Goal: Register for event/course

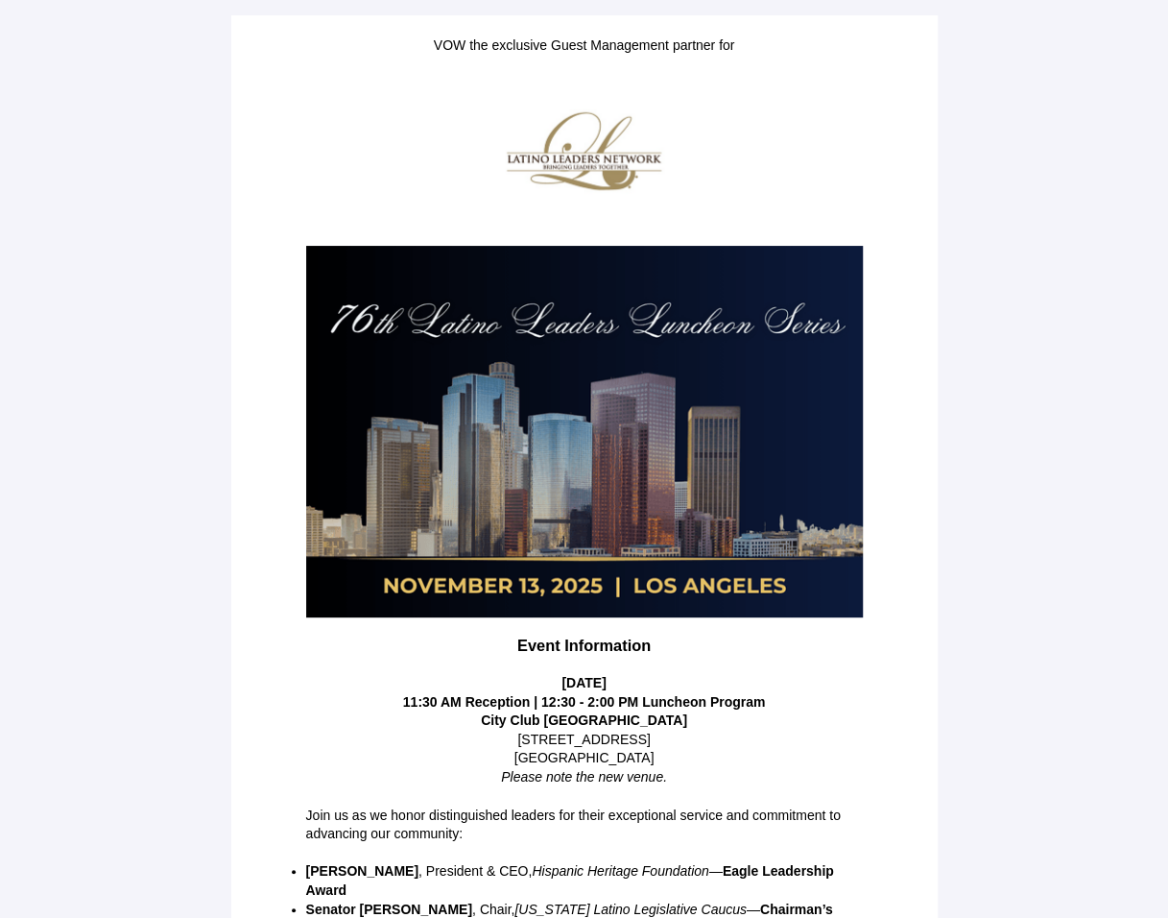
scroll to position [196, 0]
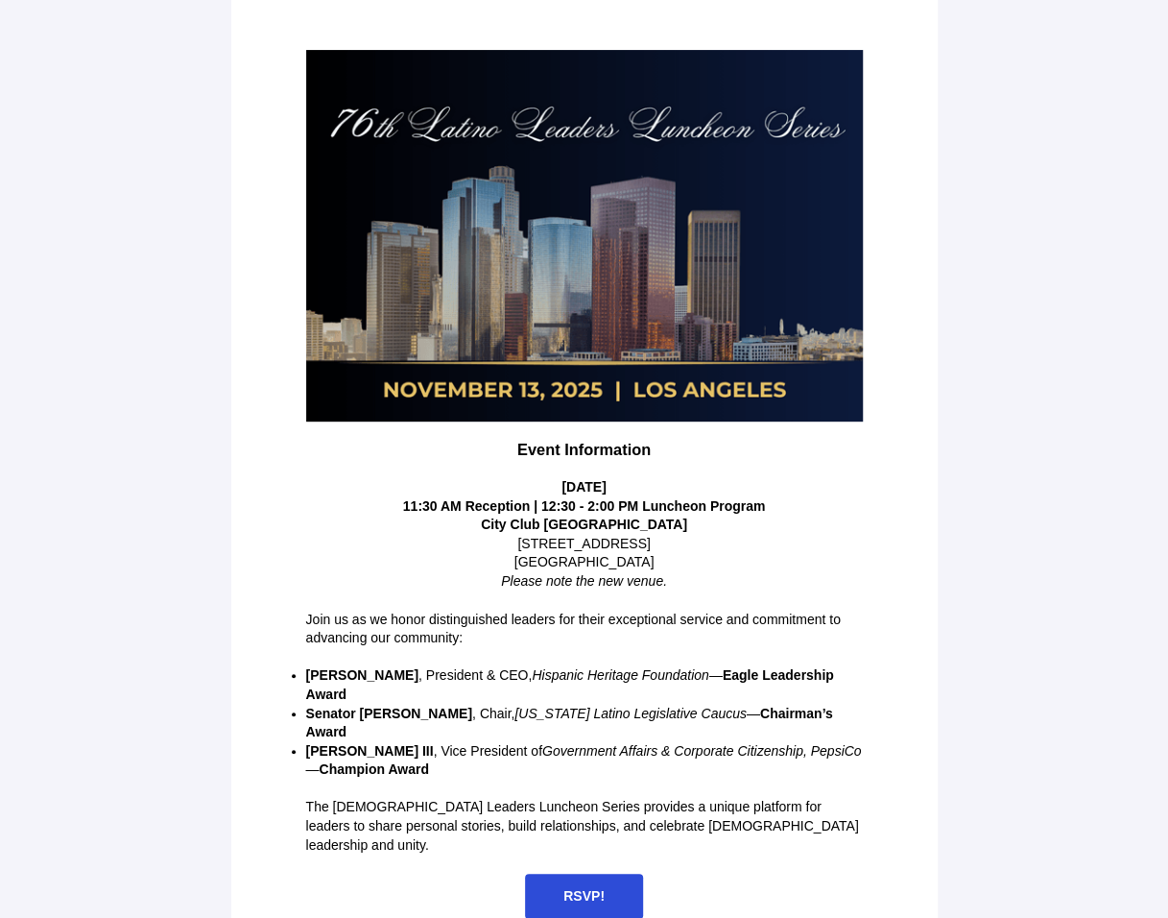
click at [573, 888] on span "RSVP!" at bounding box center [583, 895] width 41 height 15
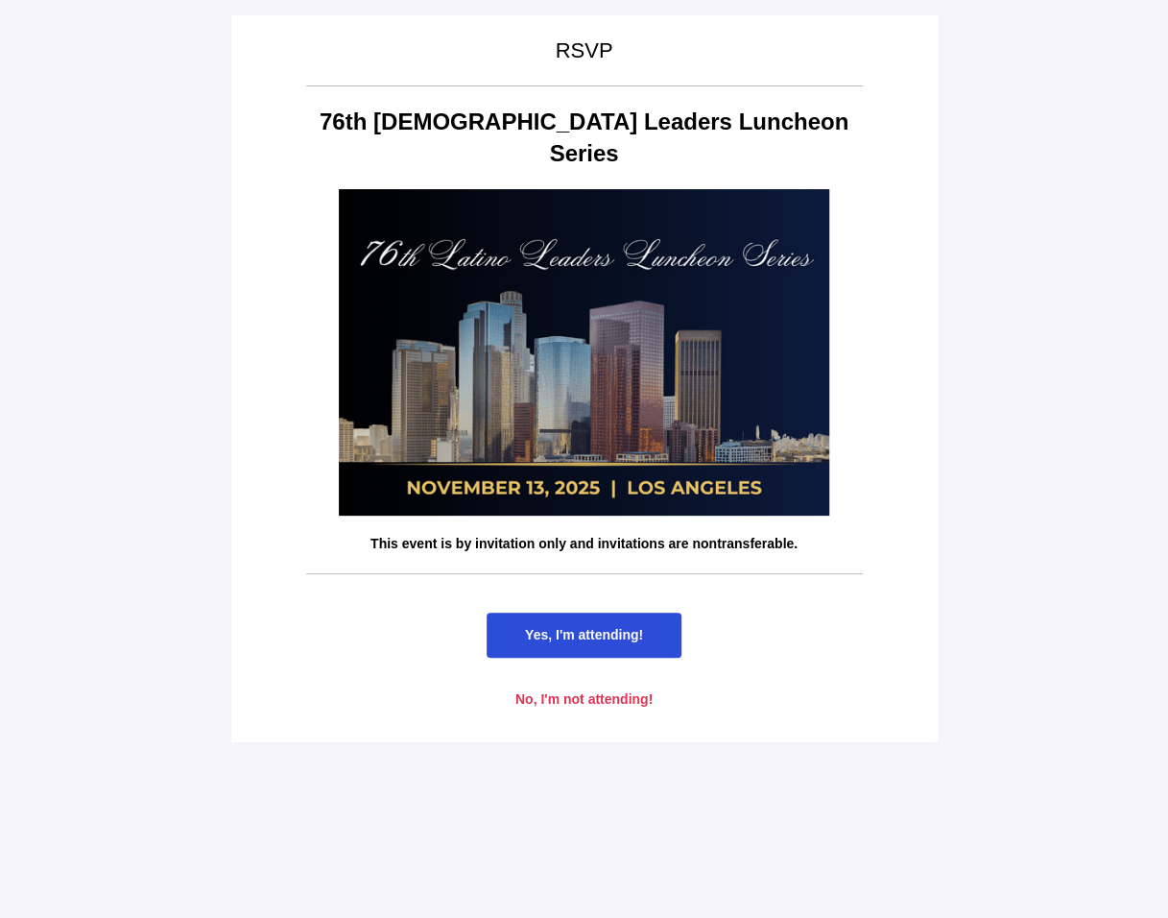
scroll to position [0, 0]
click at [569, 627] on span "Yes, I'm attending!" at bounding box center [584, 634] width 118 height 15
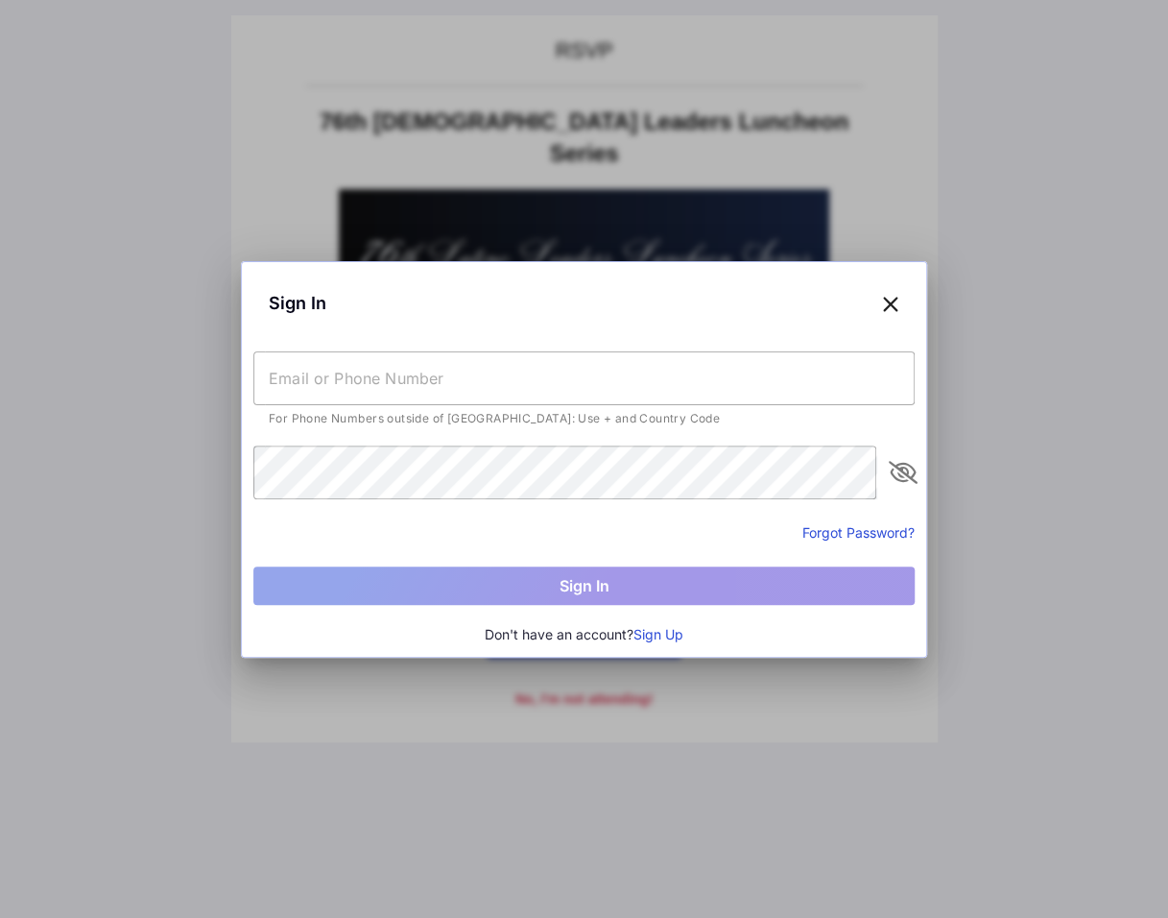
click at [330, 385] on input "text" at bounding box center [583, 378] width 661 height 54
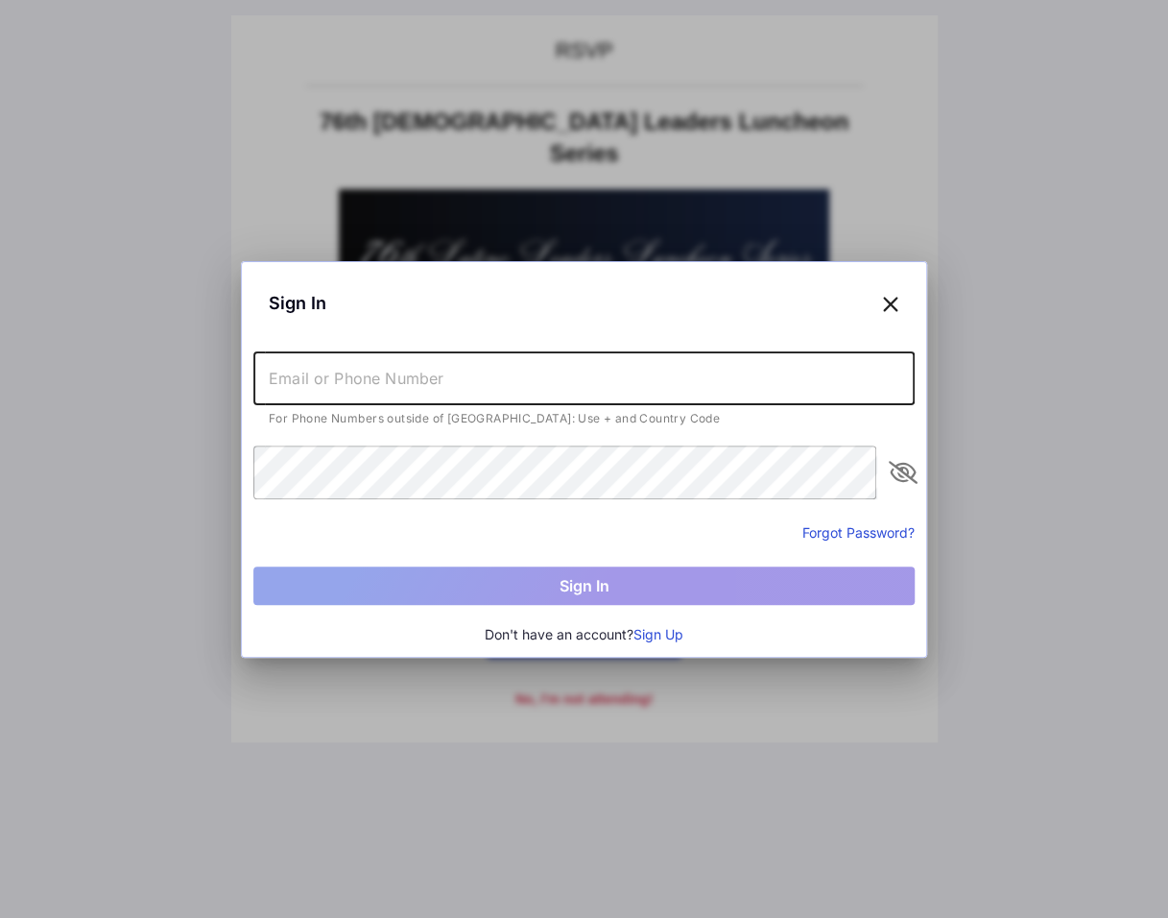
type input "[EMAIL_ADDRESS][DOMAIN_NAME]"
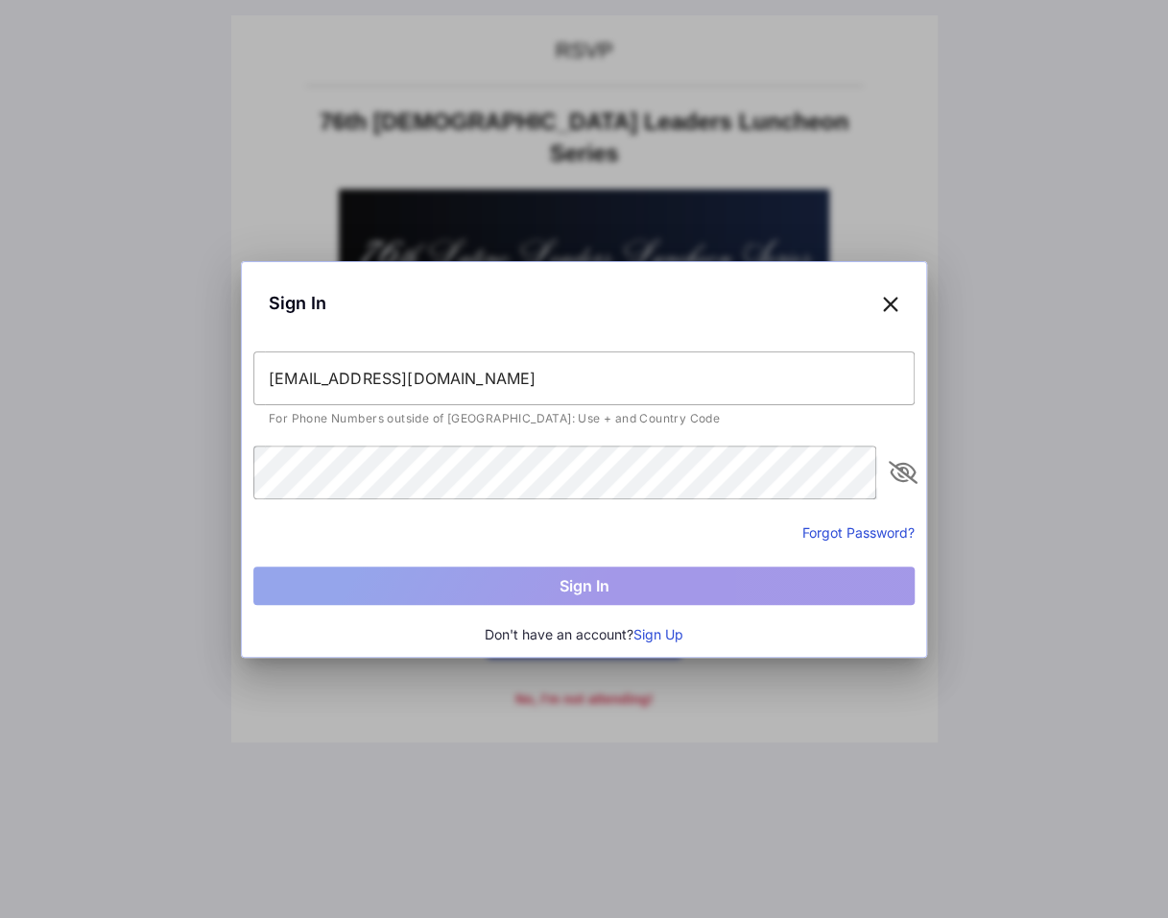
click at [664, 627] on button "Sign Up" at bounding box center [658, 634] width 50 height 21
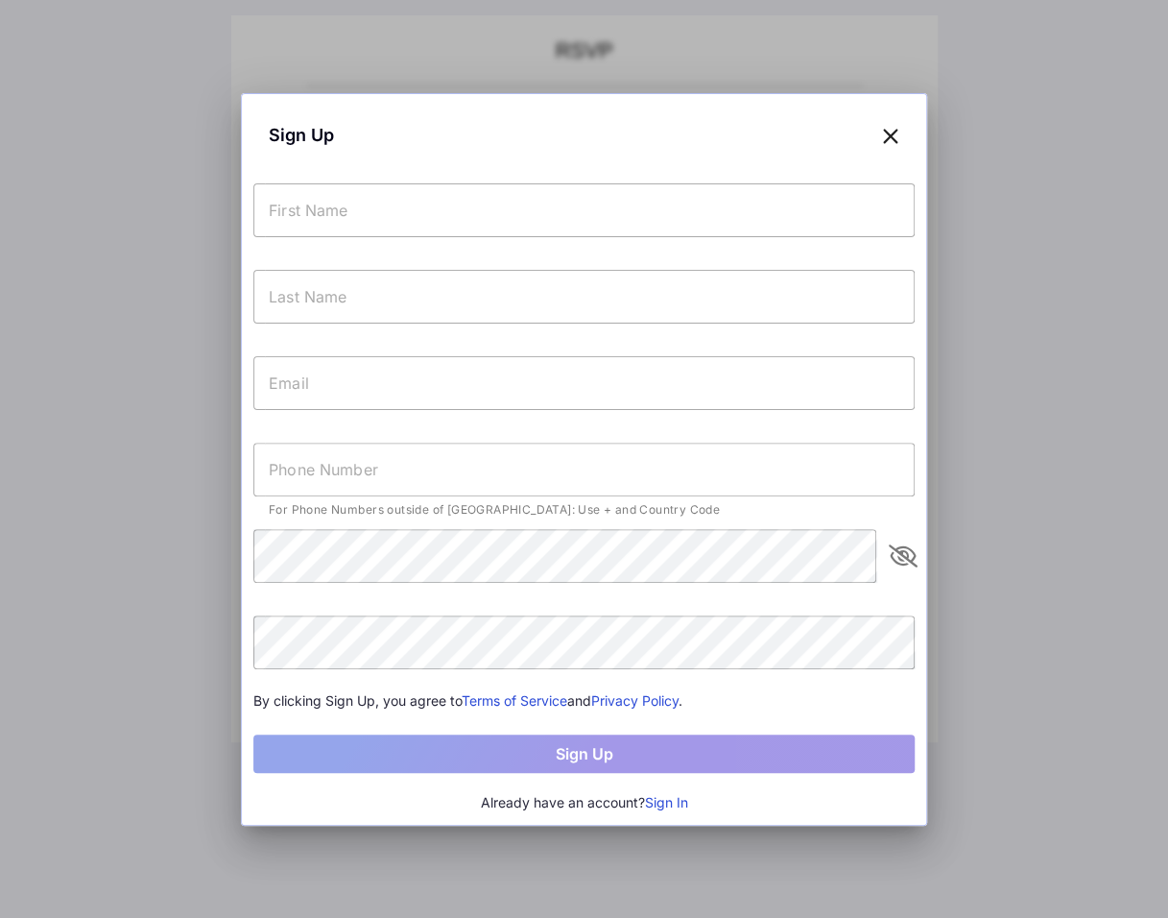
click at [386, 217] on input "text" at bounding box center [583, 210] width 661 height 54
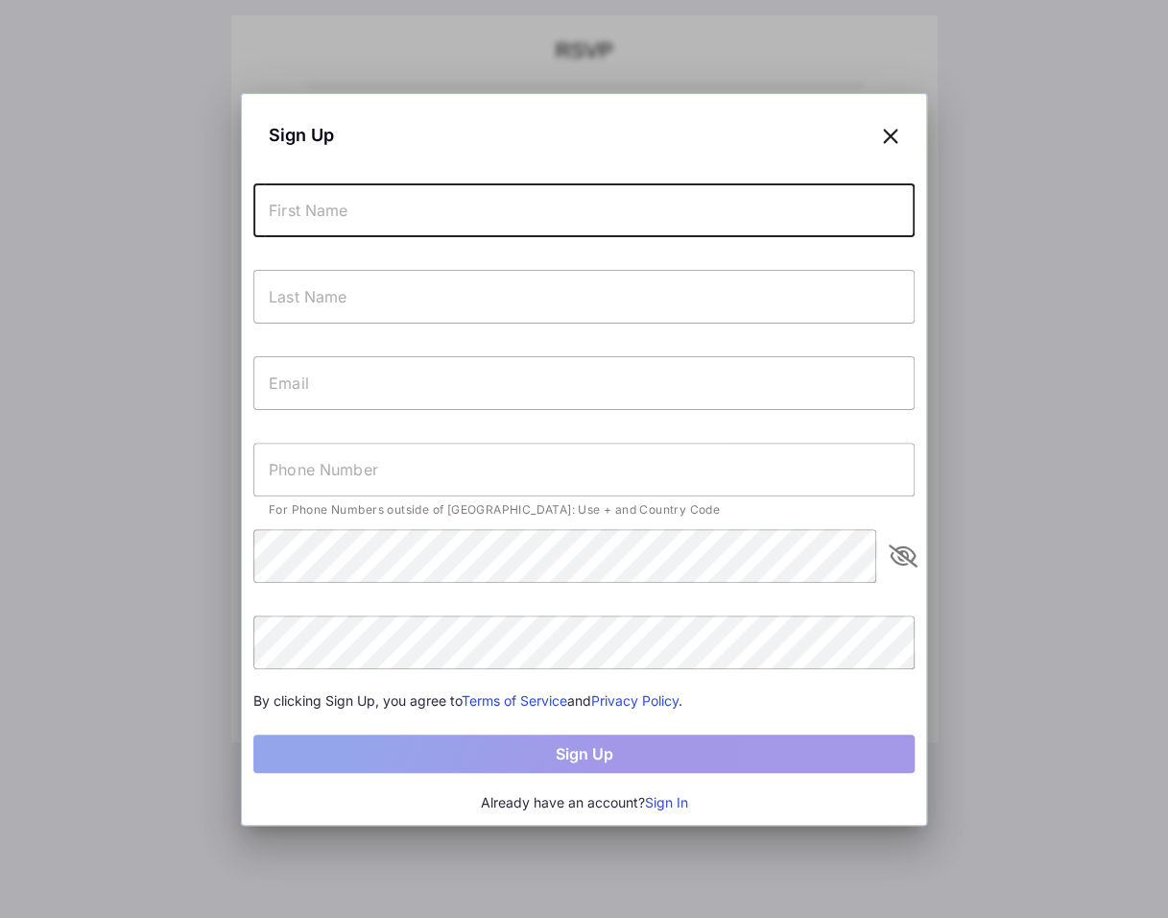
type input "Charlotte &"
type input "[PERSON_NAME]"
type input "[EMAIL_ADDRESS][DOMAIN_NAME]"
type input "[PHONE_NUMBER]"
drag, startPoint x: 339, startPoint y: 211, endPoint x: 375, endPoint y: 202, distance: 37.7
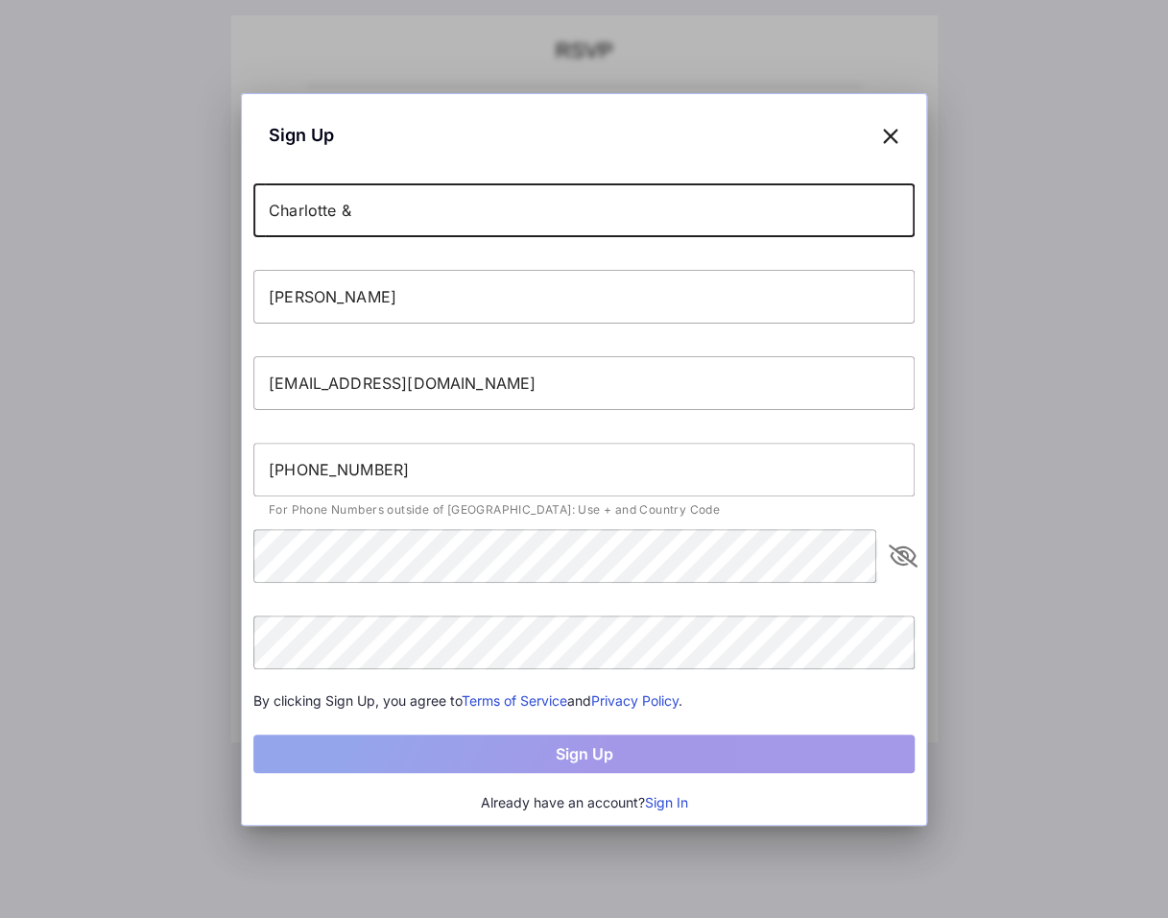
click at [375, 202] on input "Charlotte &" at bounding box center [583, 210] width 661 height 54
type input "Charlotte"
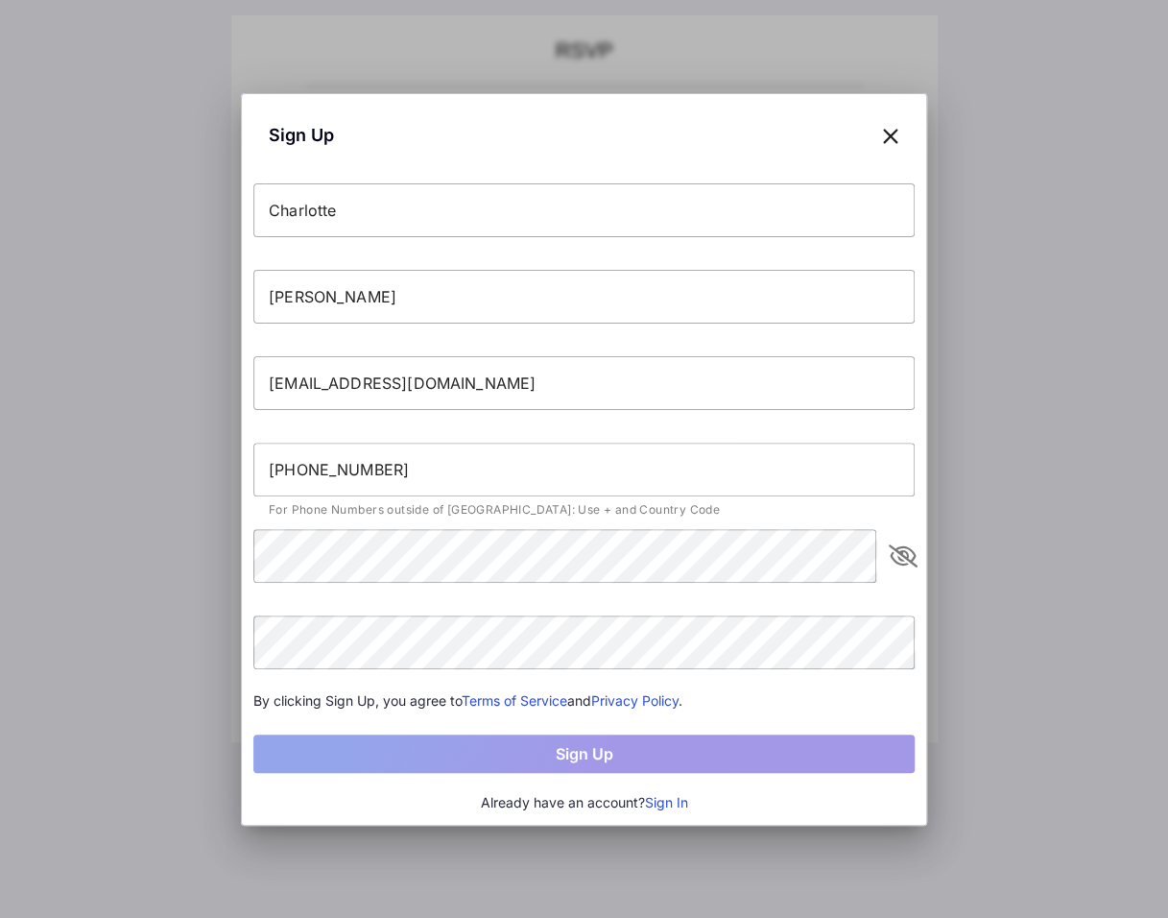
click at [357, 135] on div "Sign Up" at bounding box center [583, 135] width 661 height 59
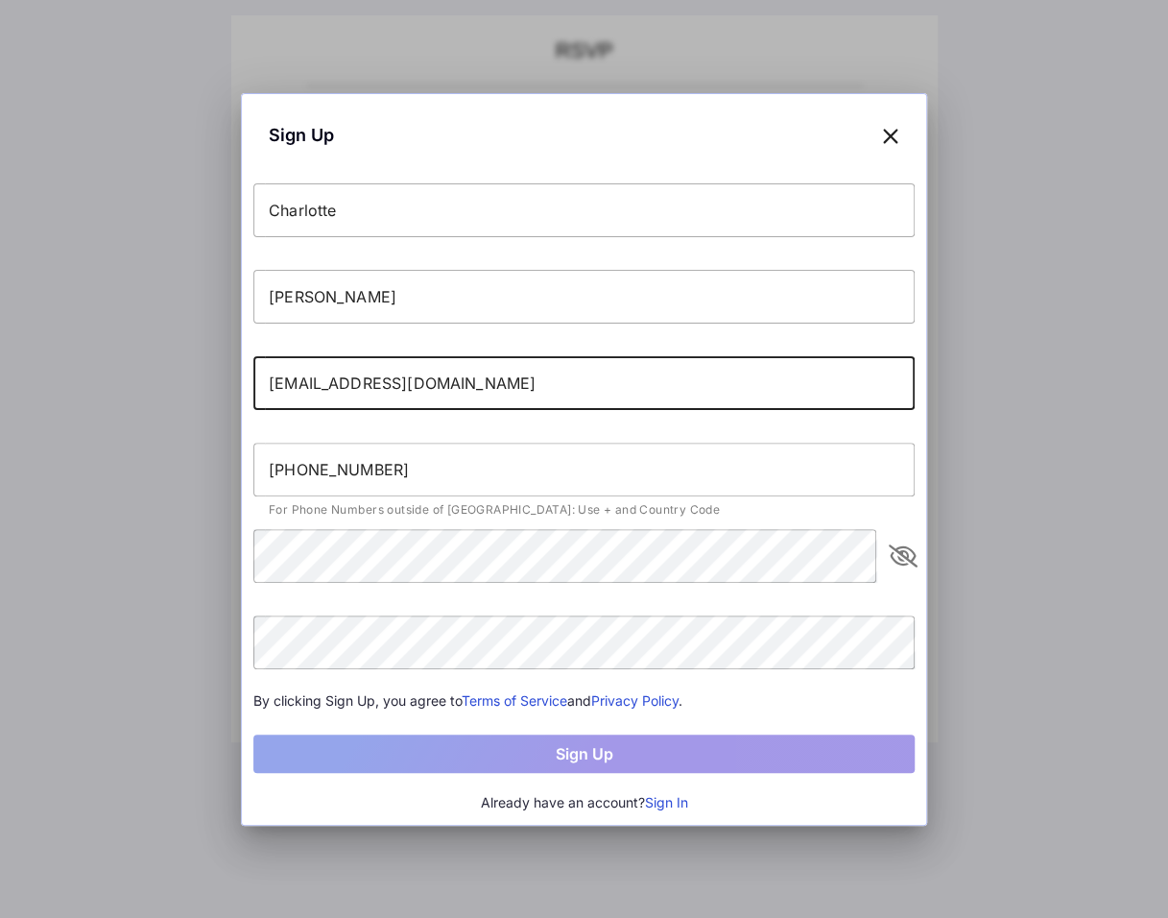
click at [335, 368] on input "[EMAIL_ADDRESS][DOMAIN_NAME]" at bounding box center [583, 383] width 661 height 54
click at [343, 378] on input "[EMAIL_ADDRESS][DOMAIN_NAME]" at bounding box center [583, 383] width 661 height 54
drag, startPoint x: 392, startPoint y: 381, endPoint x: 330, endPoint y: 381, distance: 61.4
click at [330, 381] on input "[EMAIL_ADDRESS][DOMAIN_NAME]" at bounding box center [583, 383] width 661 height 54
drag, startPoint x: 351, startPoint y: 387, endPoint x: 473, endPoint y: 385, distance: 121.9
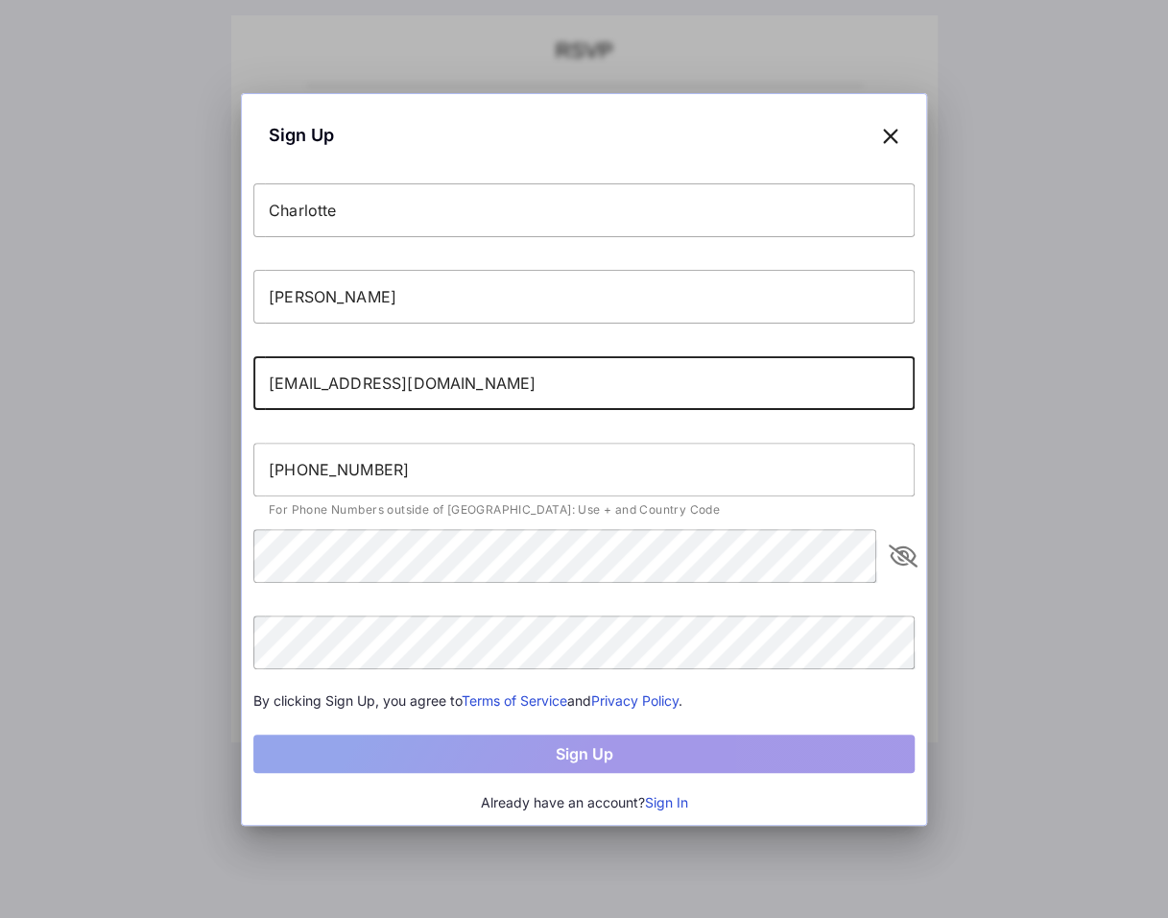
click at [473, 385] on input "[EMAIL_ADDRESS][DOMAIN_NAME]" at bounding box center [583, 383] width 661 height 54
type input "[EMAIL_ADDRESS][DOMAIN_NAME]"
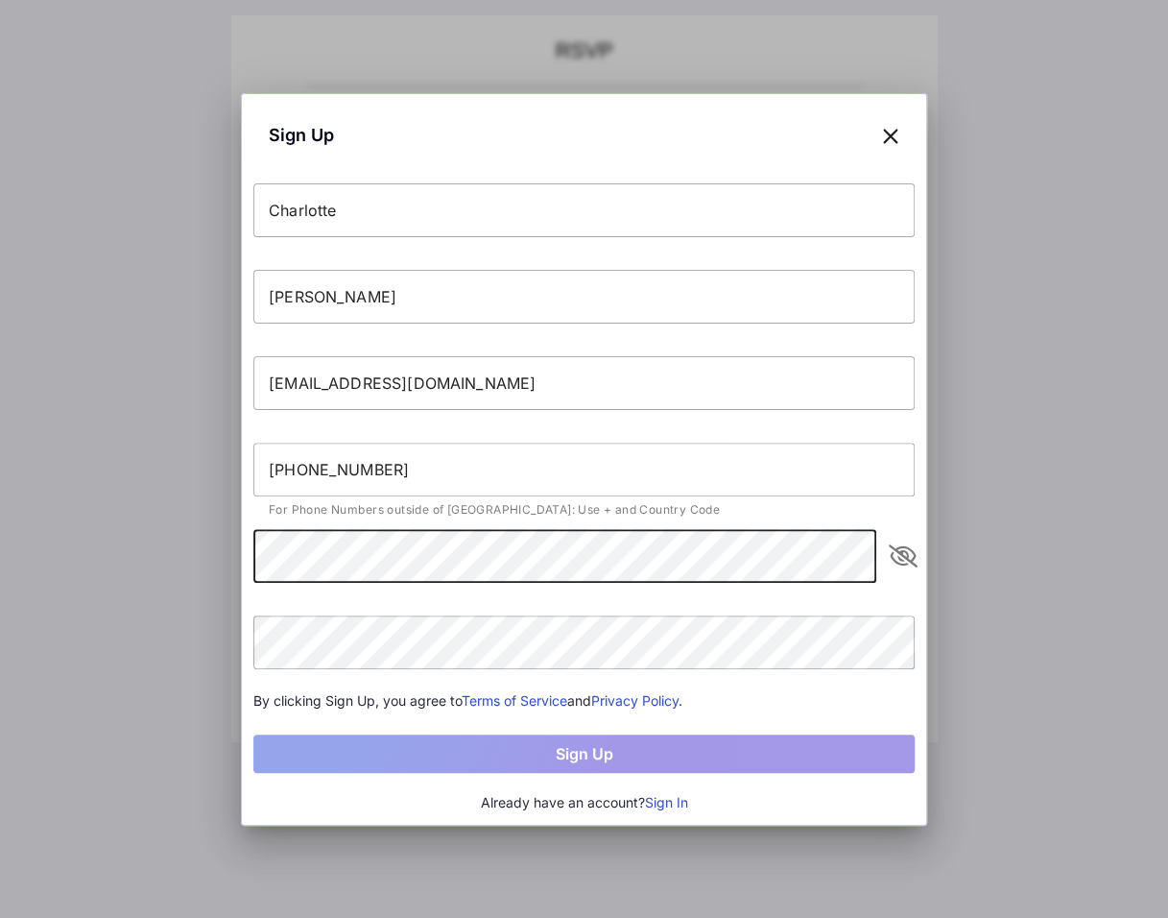
click at [900, 553] on icon "appended action" at bounding box center [903, 555] width 23 height 23
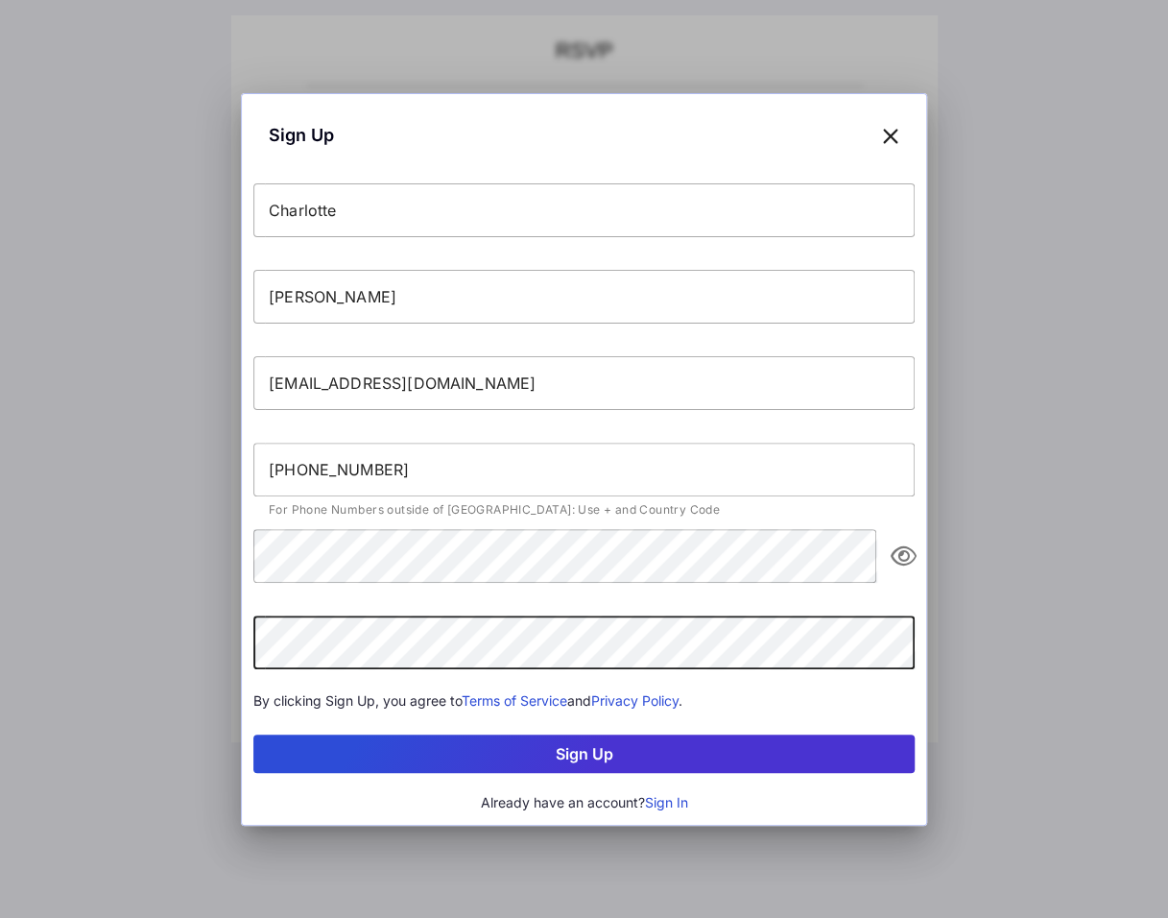
click at [470, 740] on button "Sign Up" at bounding box center [583, 753] width 661 height 38
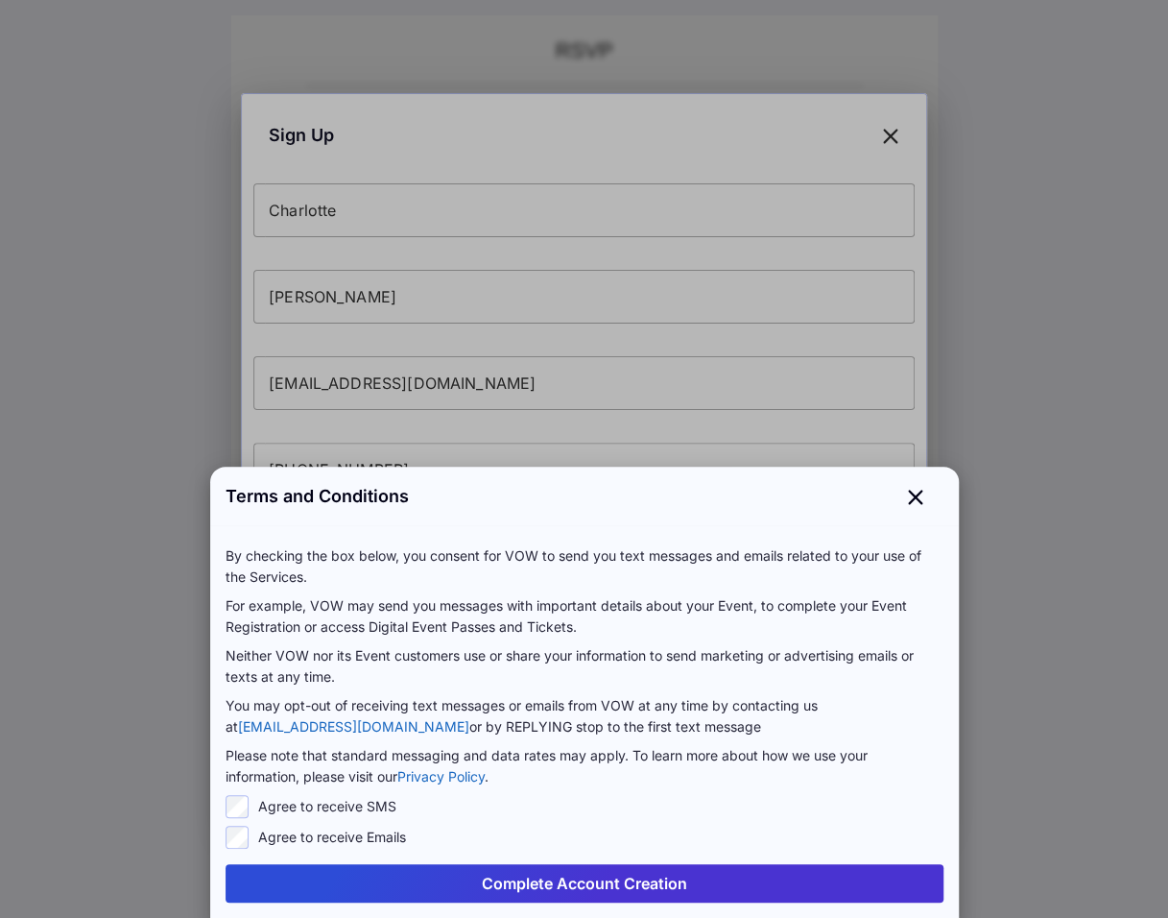
click at [617, 871] on button "Complete Account Creation" at bounding box center [585, 883] width 718 height 38
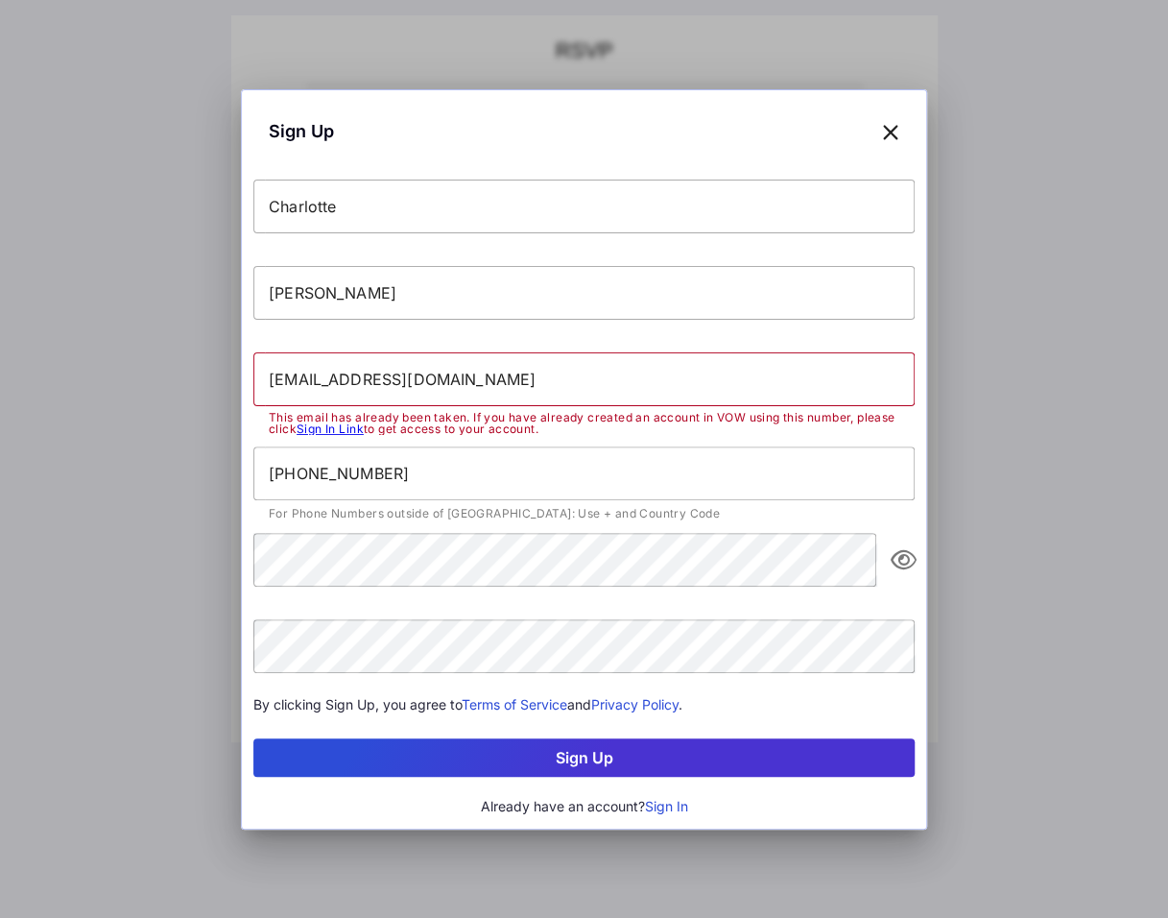
click at [340, 433] on link "Sign In Link" at bounding box center [330, 428] width 67 height 14
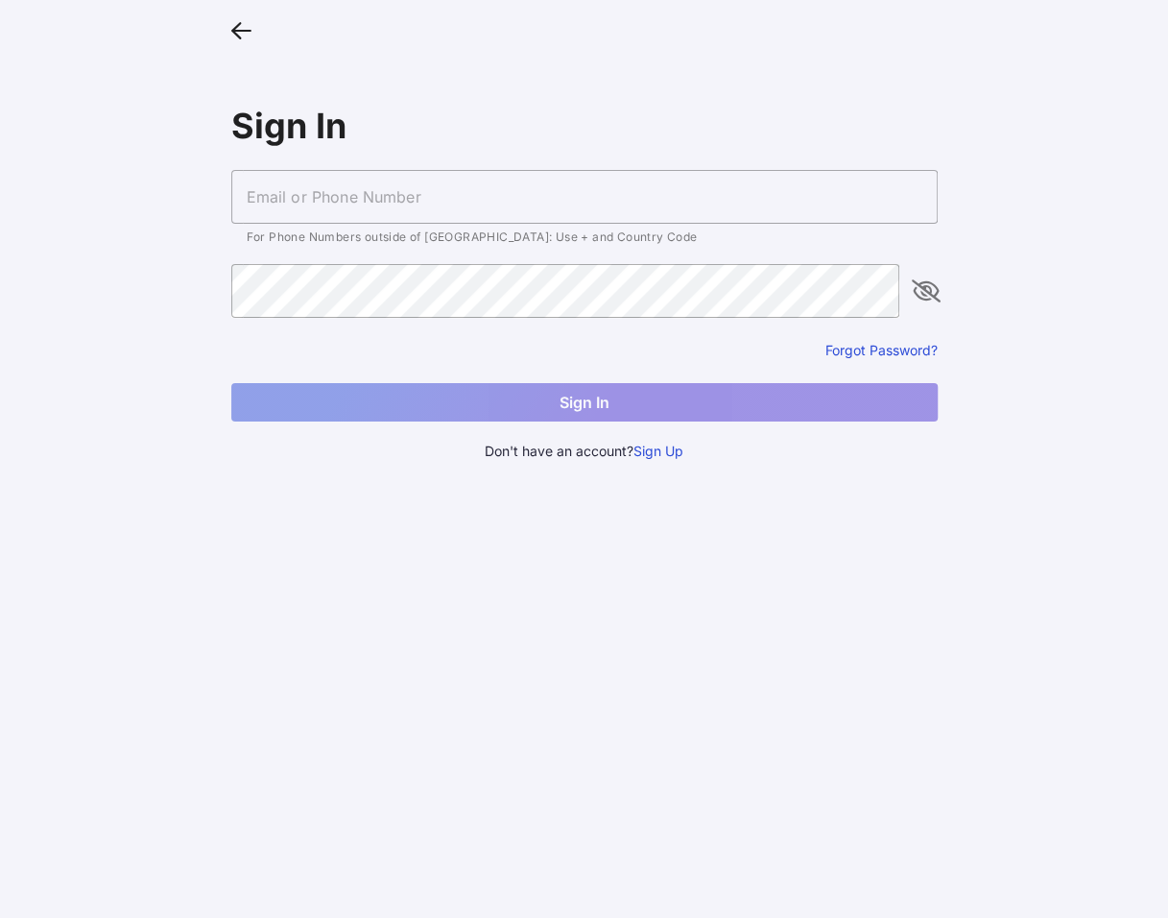
type input "[EMAIL_ADDRESS][DOMAIN_NAME]"
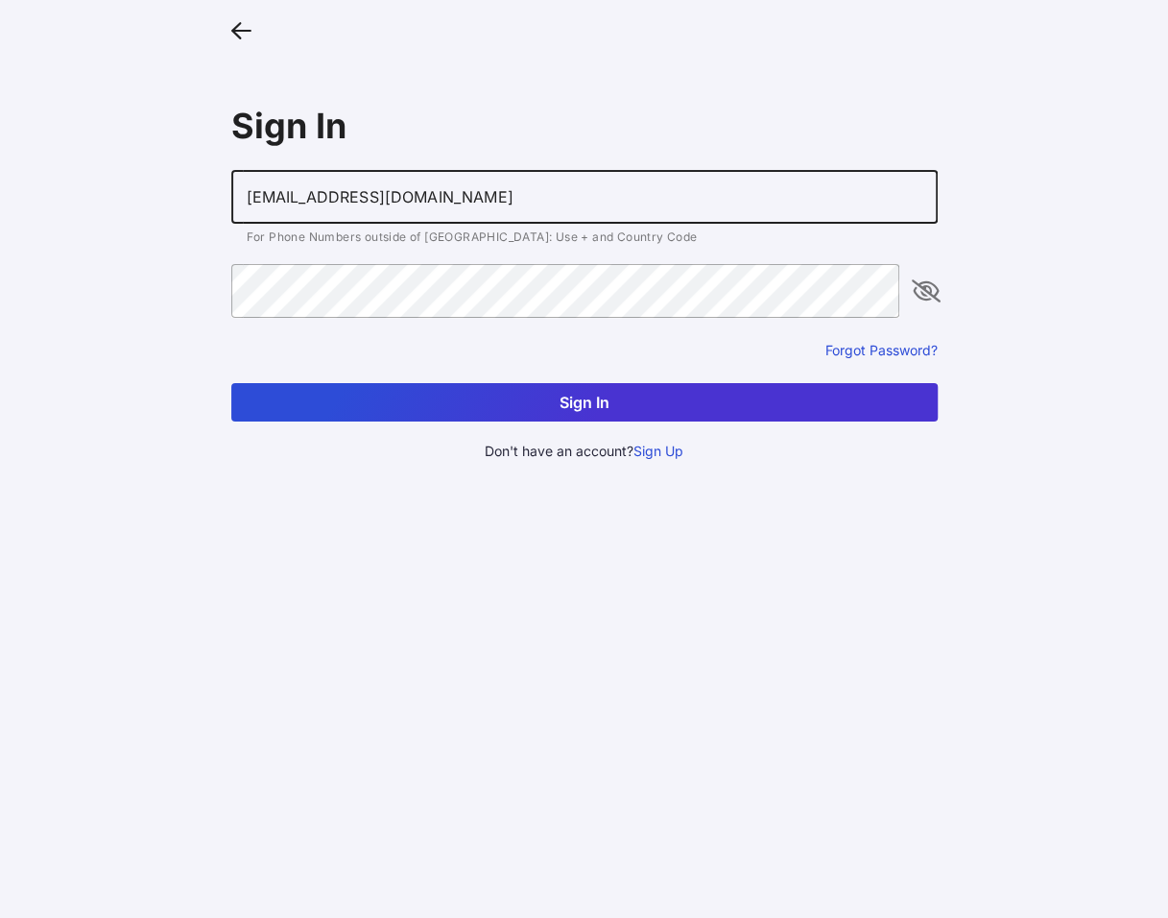
click at [921, 292] on icon "appended action" at bounding box center [926, 290] width 23 height 23
click at [573, 399] on button "Sign In" at bounding box center [584, 402] width 706 height 38
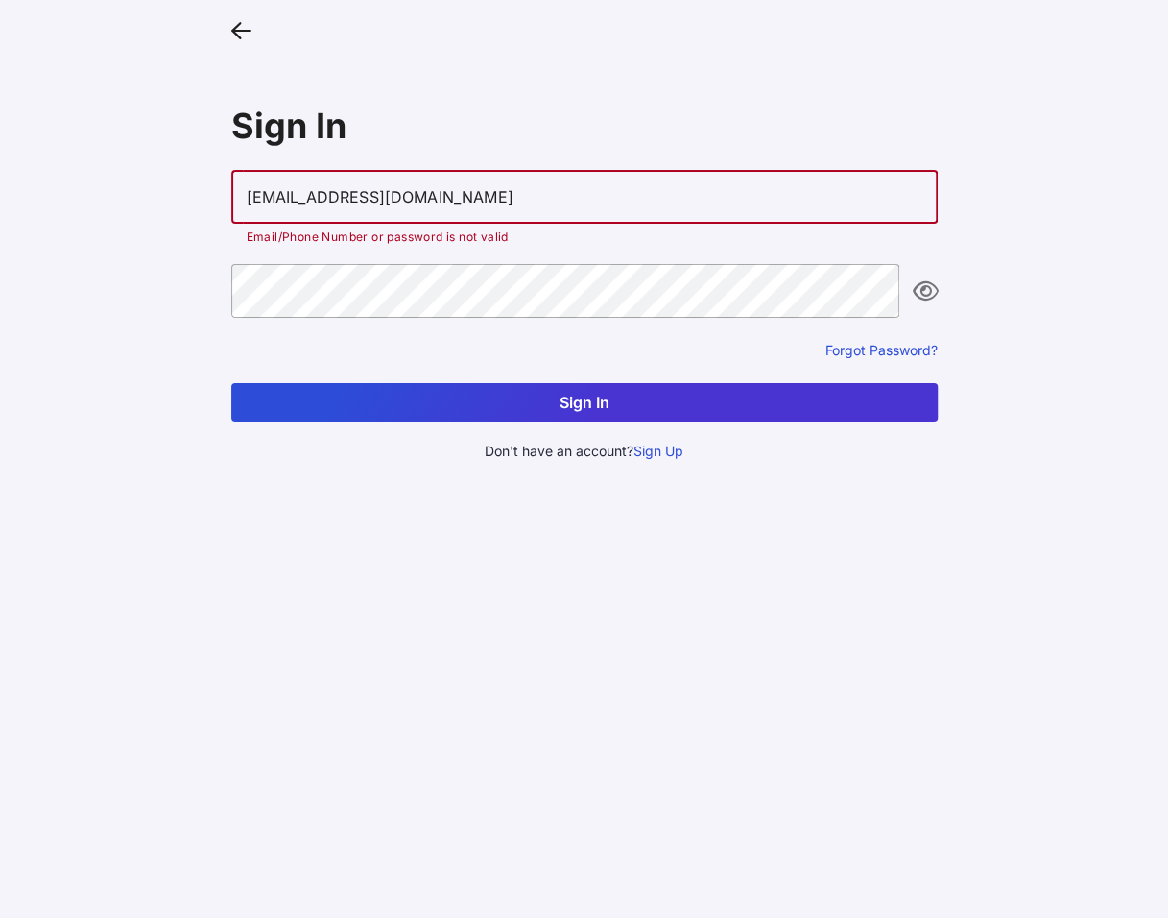
click at [524, 191] on input "[EMAIL_ADDRESS][DOMAIN_NAME]" at bounding box center [584, 197] width 706 height 54
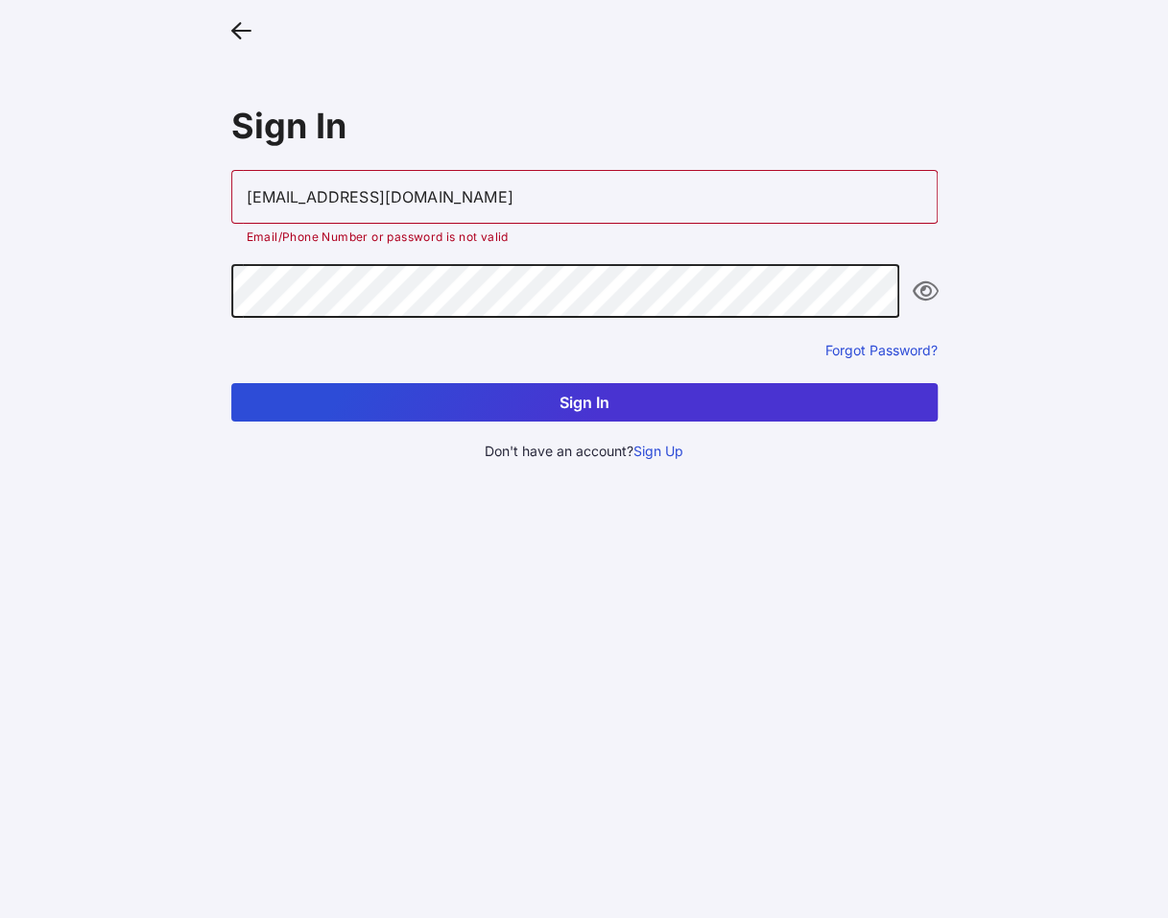
click at [140, 281] on main "Sign In [EMAIL_ADDRESS][DOMAIN_NAME] Email/Phone Number or password is not vali…" at bounding box center [584, 459] width 1168 height 918
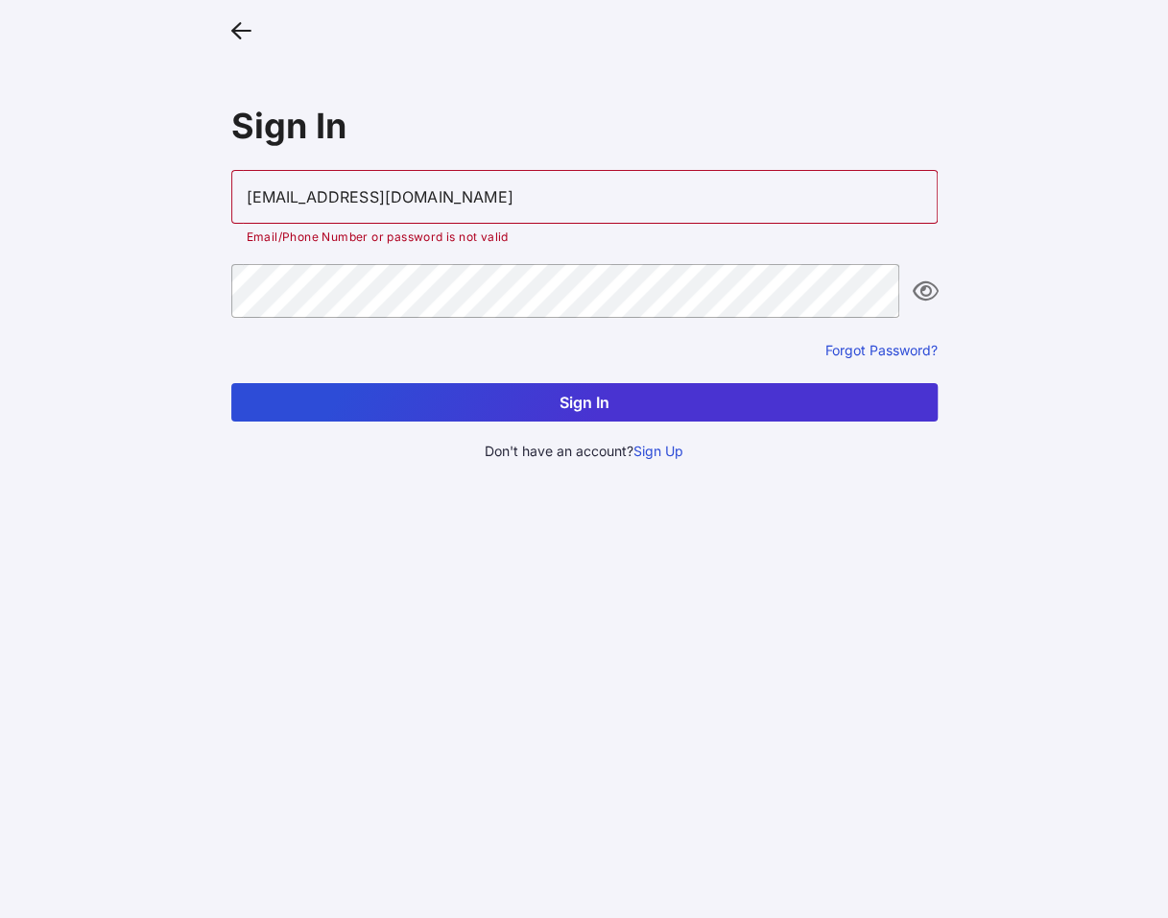
click at [238, 397] on button "Sign In" at bounding box center [584, 402] width 706 height 38
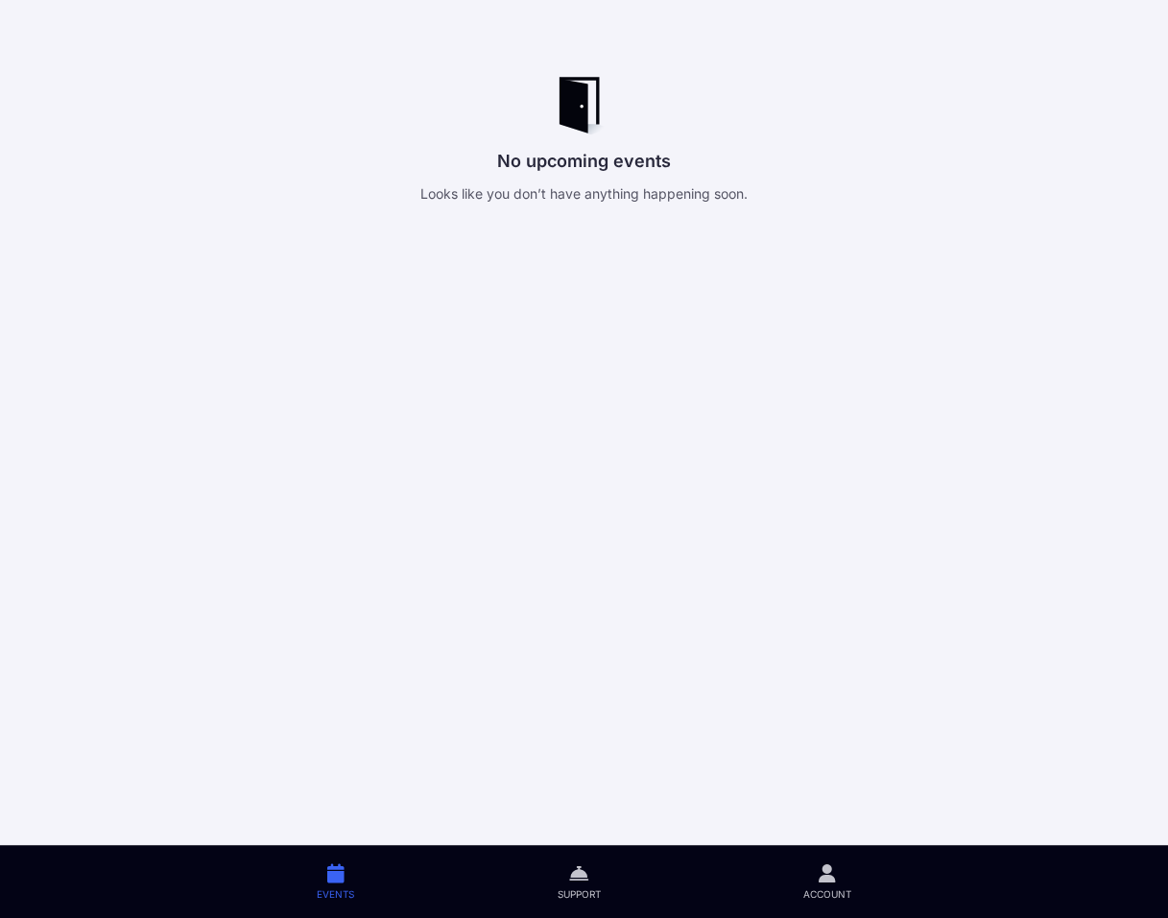
click at [338, 873] on icon at bounding box center [335, 873] width 17 height 22
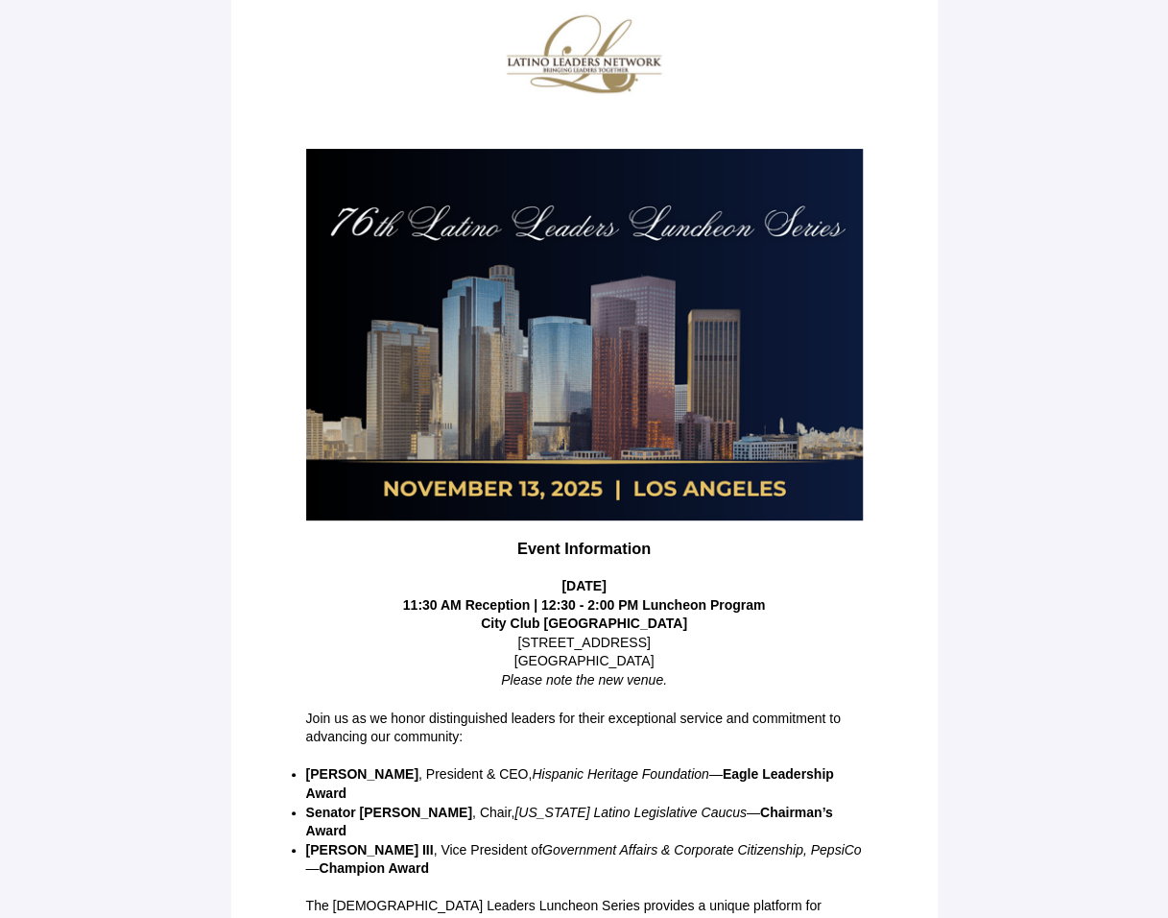
scroll to position [196, 0]
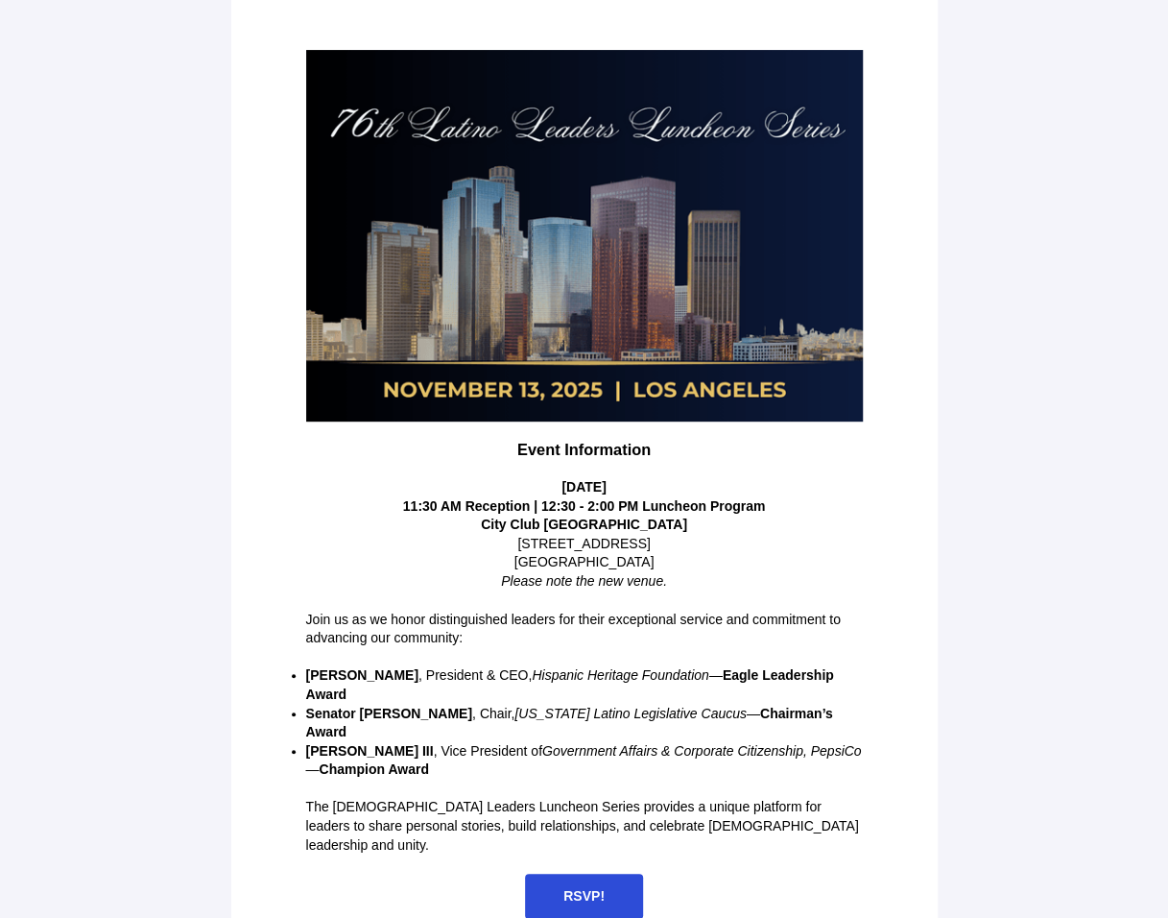
click at [589, 888] on span "RSVP!" at bounding box center [583, 895] width 41 height 15
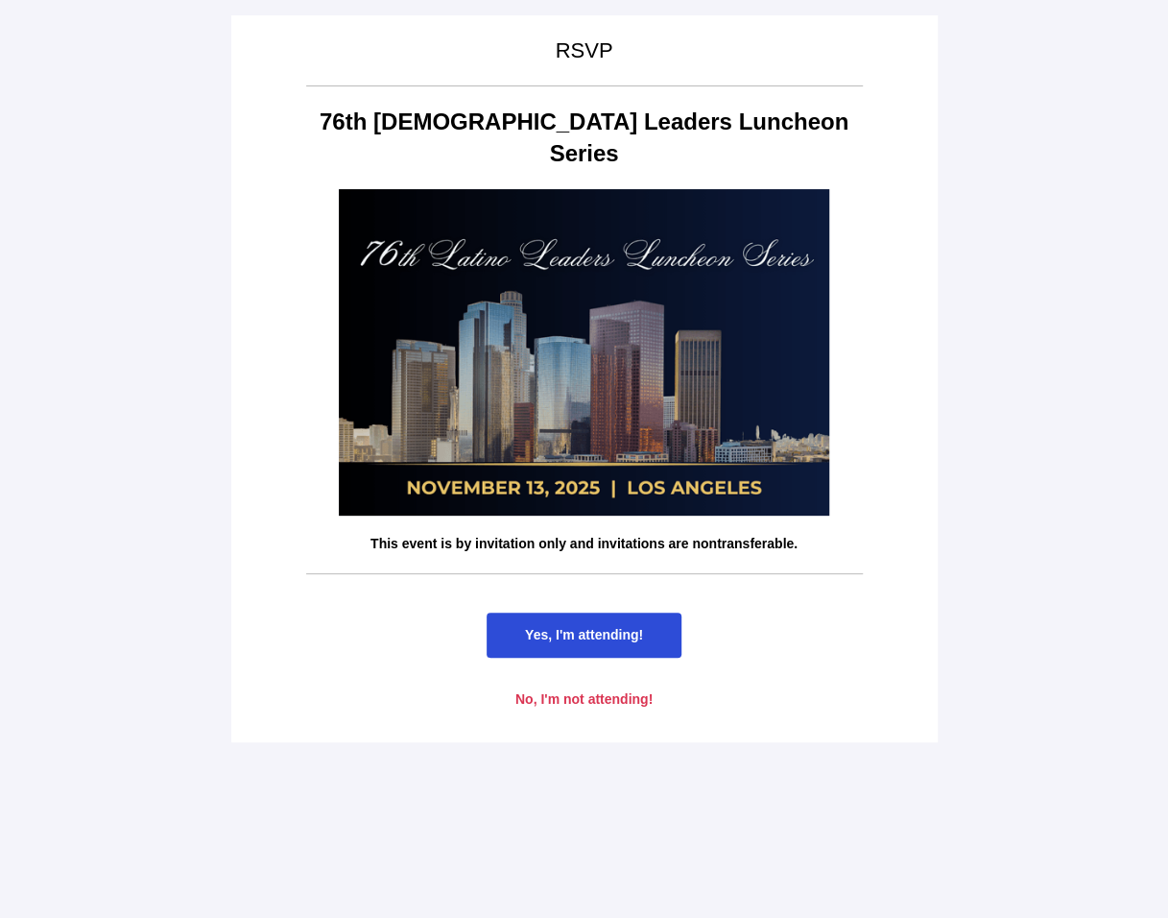
click at [600, 613] on span "Yes, I'm attending!" at bounding box center [584, 634] width 195 height 45
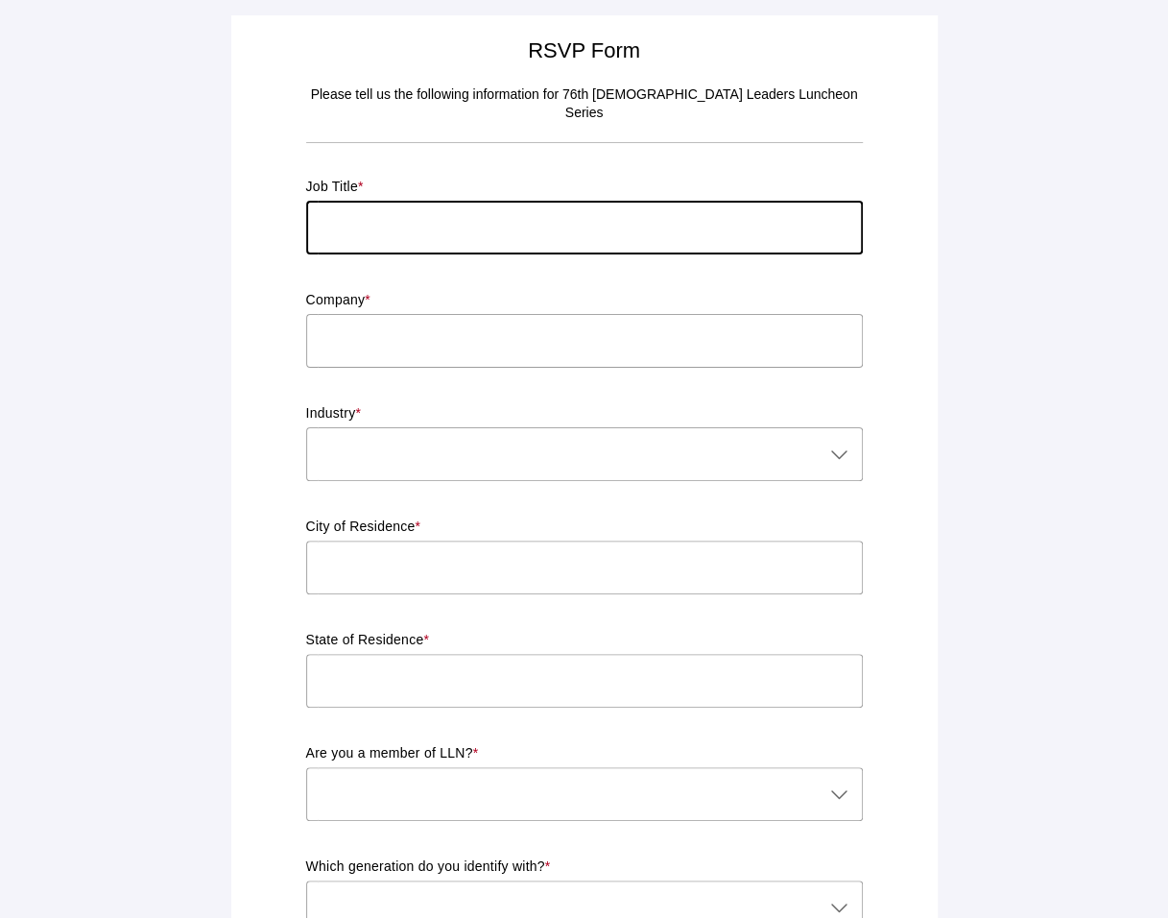
click at [493, 208] on input "text" at bounding box center [584, 228] width 557 height 54
type input "Executive Director"
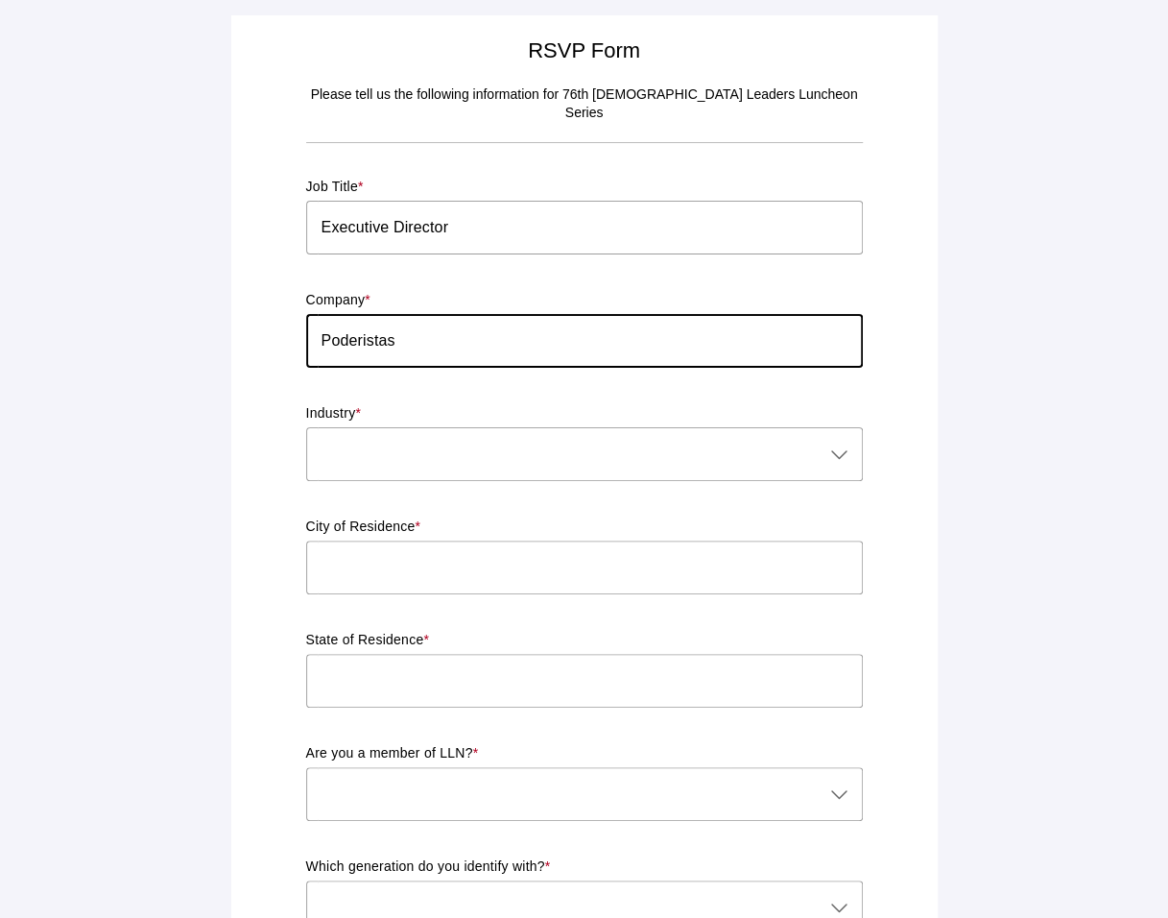
type input "Poderistas"
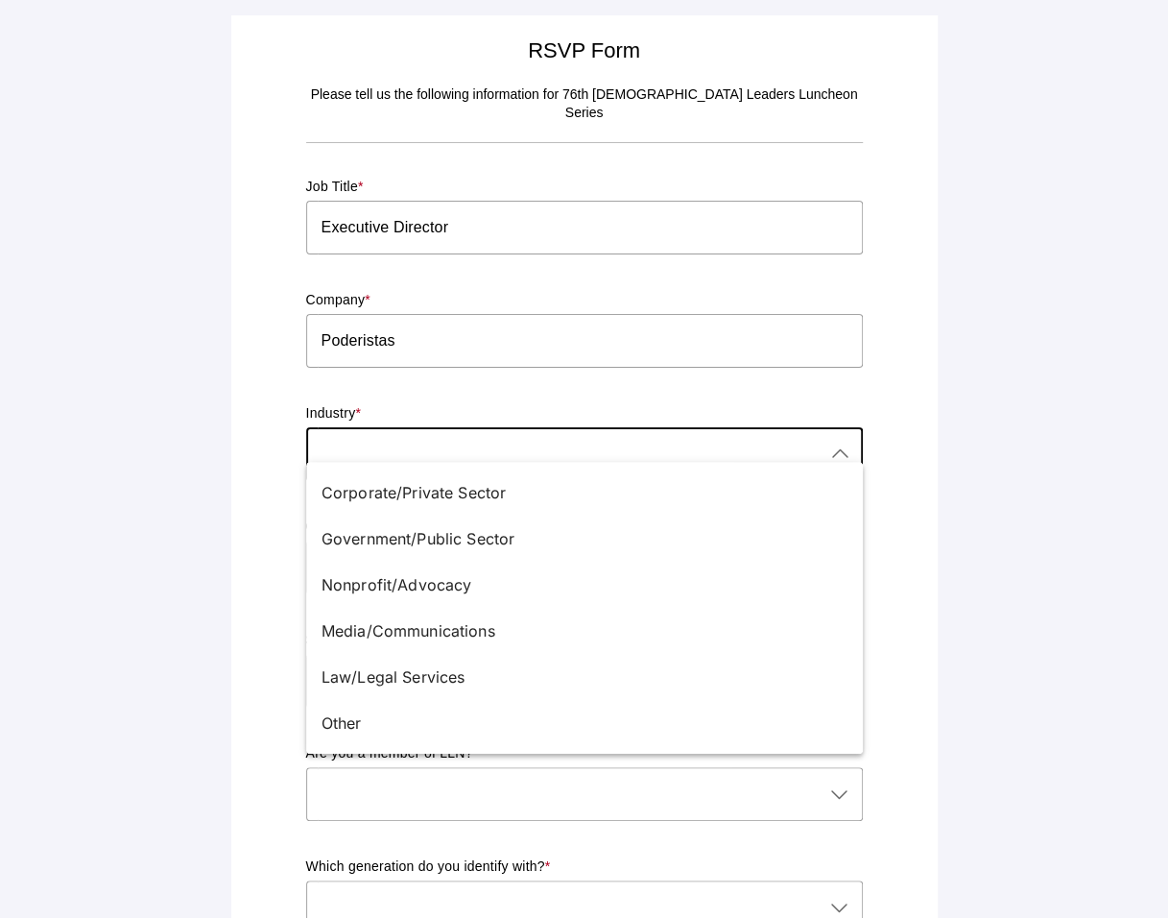
click at [315, 438] on div at bounding box center [565, 454] width 518 height 54
click at [408, 584] on div "Nonprofit/Advocacy" at bounding box center [577, 584] width 511 height 23
type input "Nonprofit/Advocacy"
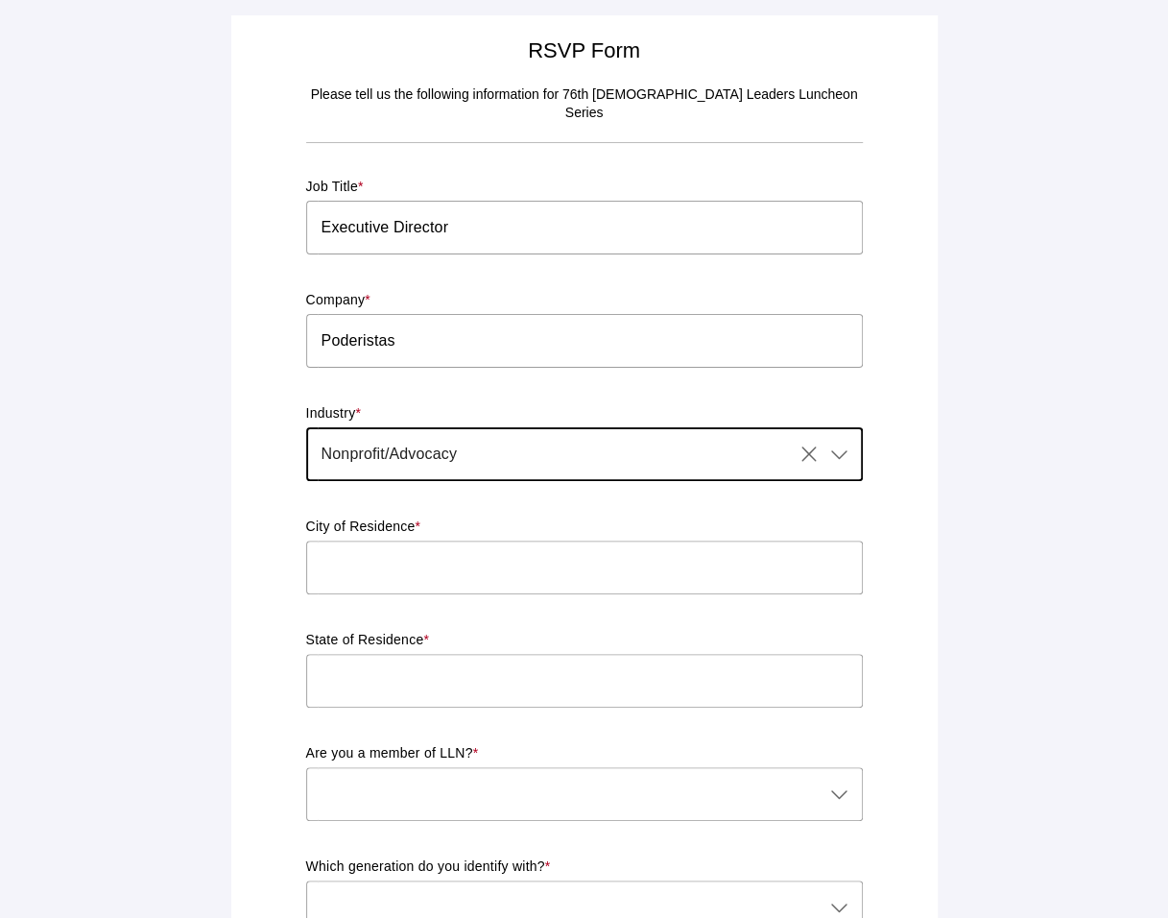
click at [374, 551] on input "text" at bounding box center [584, 567] width 557 height 54
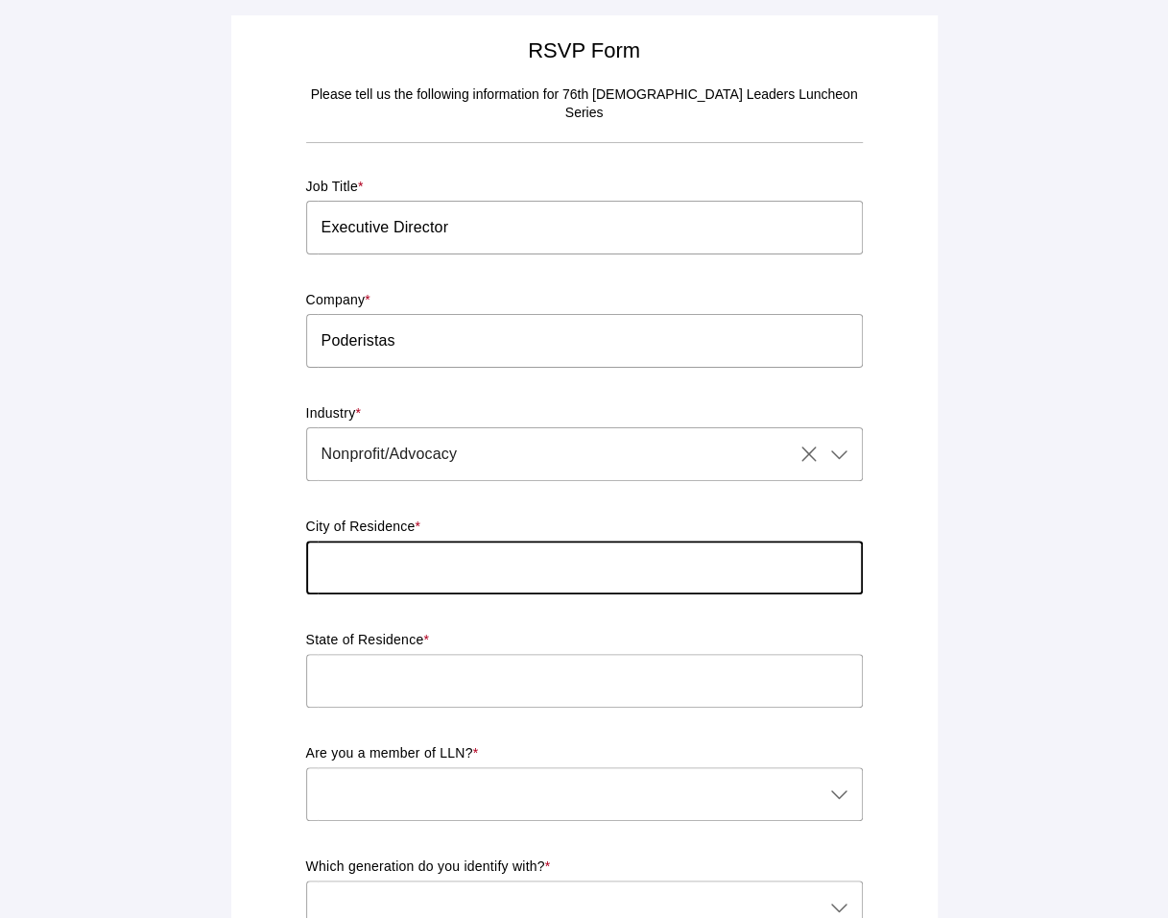
type input "Bronx"
type input "NY"
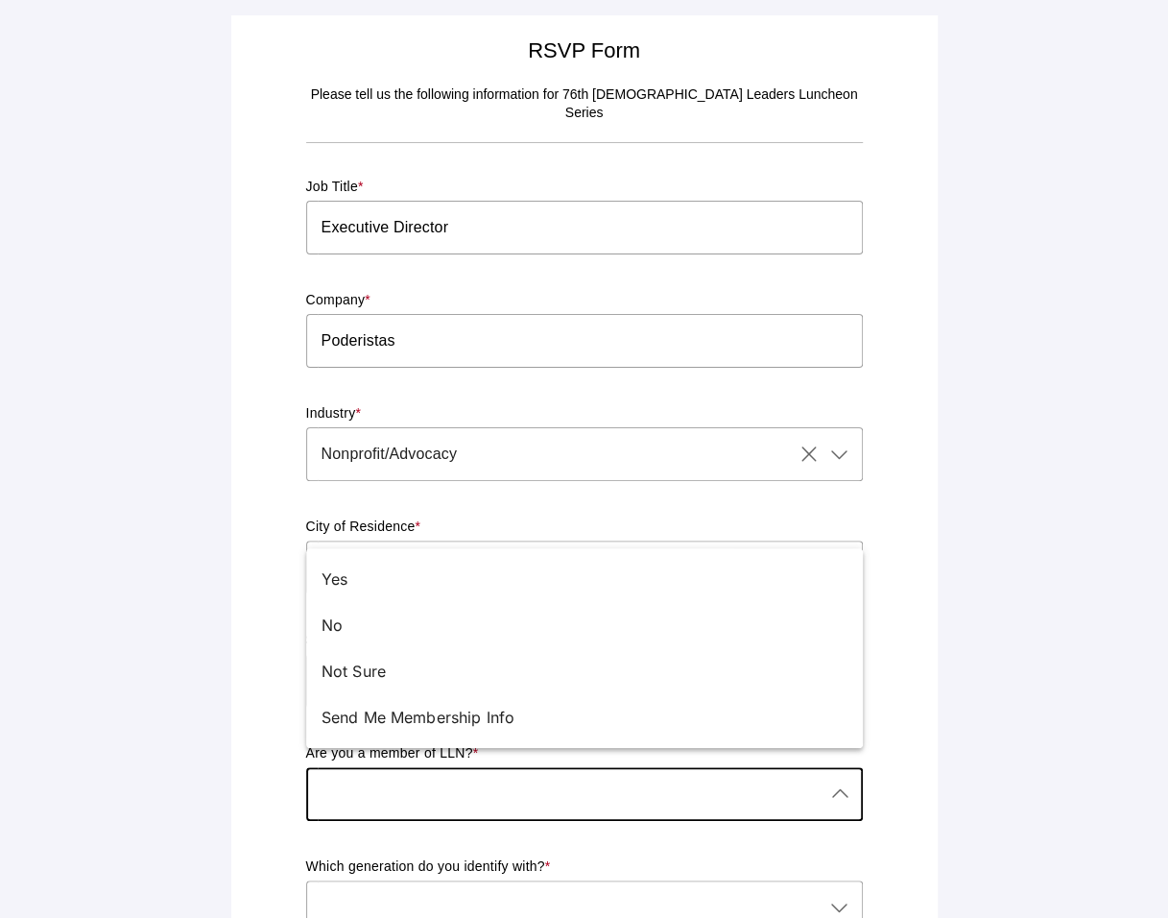
click at [393, 780] on div at bounding box center [565, 794] width 518 height 54
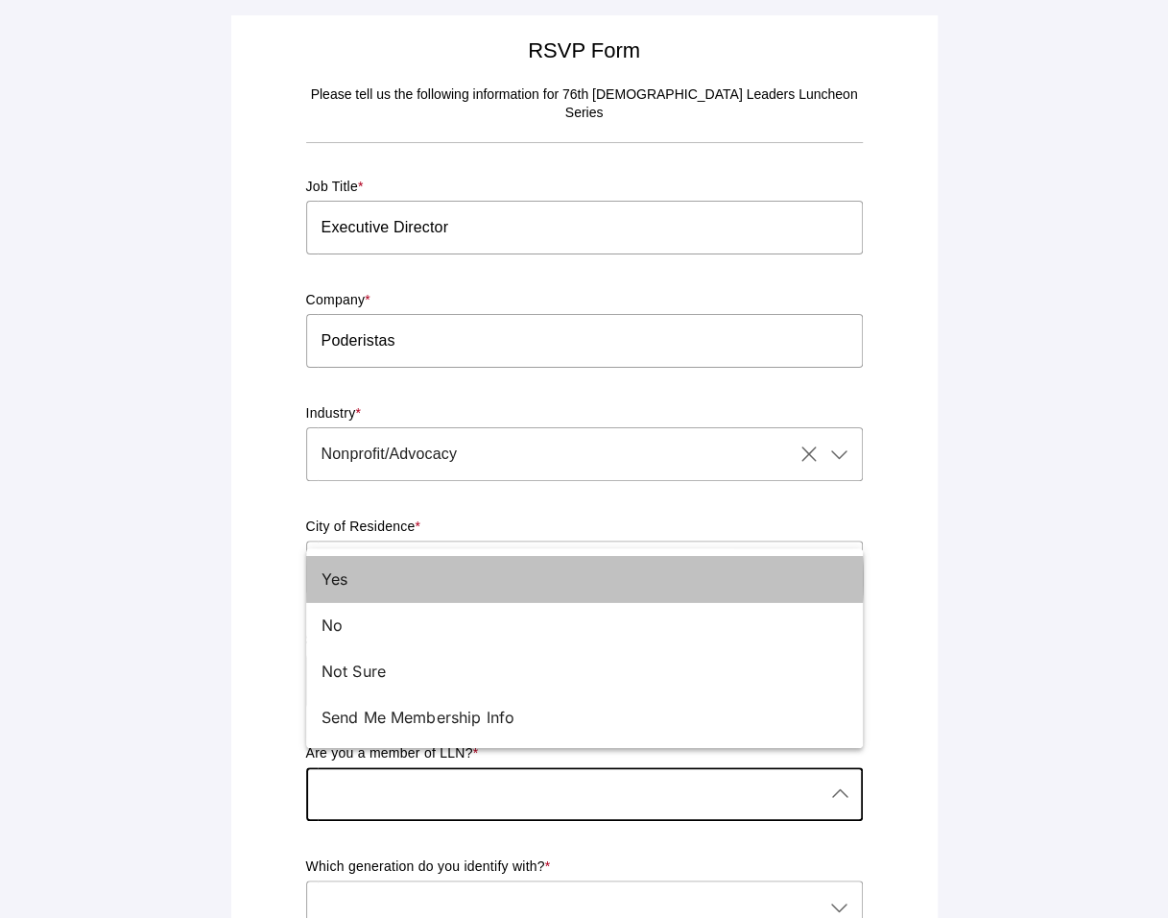
click at [367, 586] on div "Yes" at bounding box center [577, 578] width 511 height 23
type input "Yes"
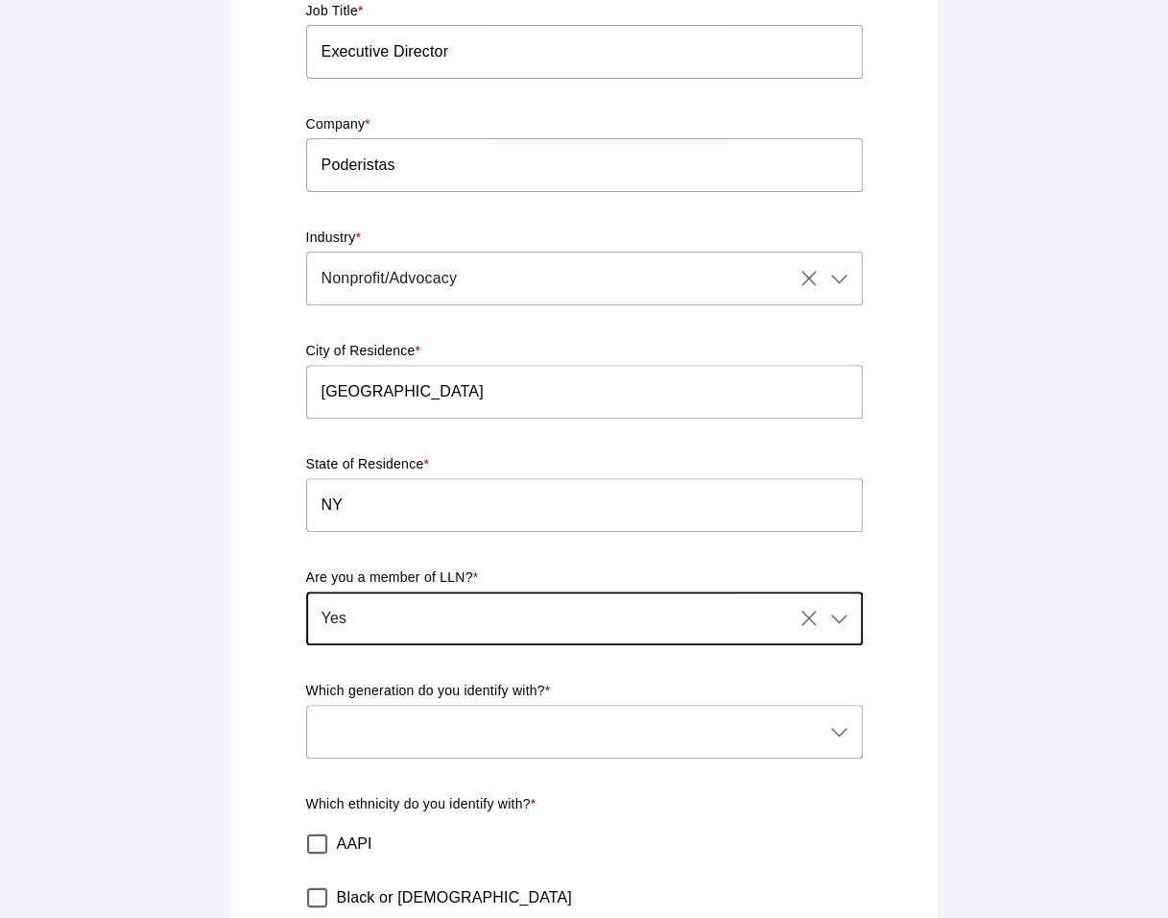
scroll to position [384, 0]
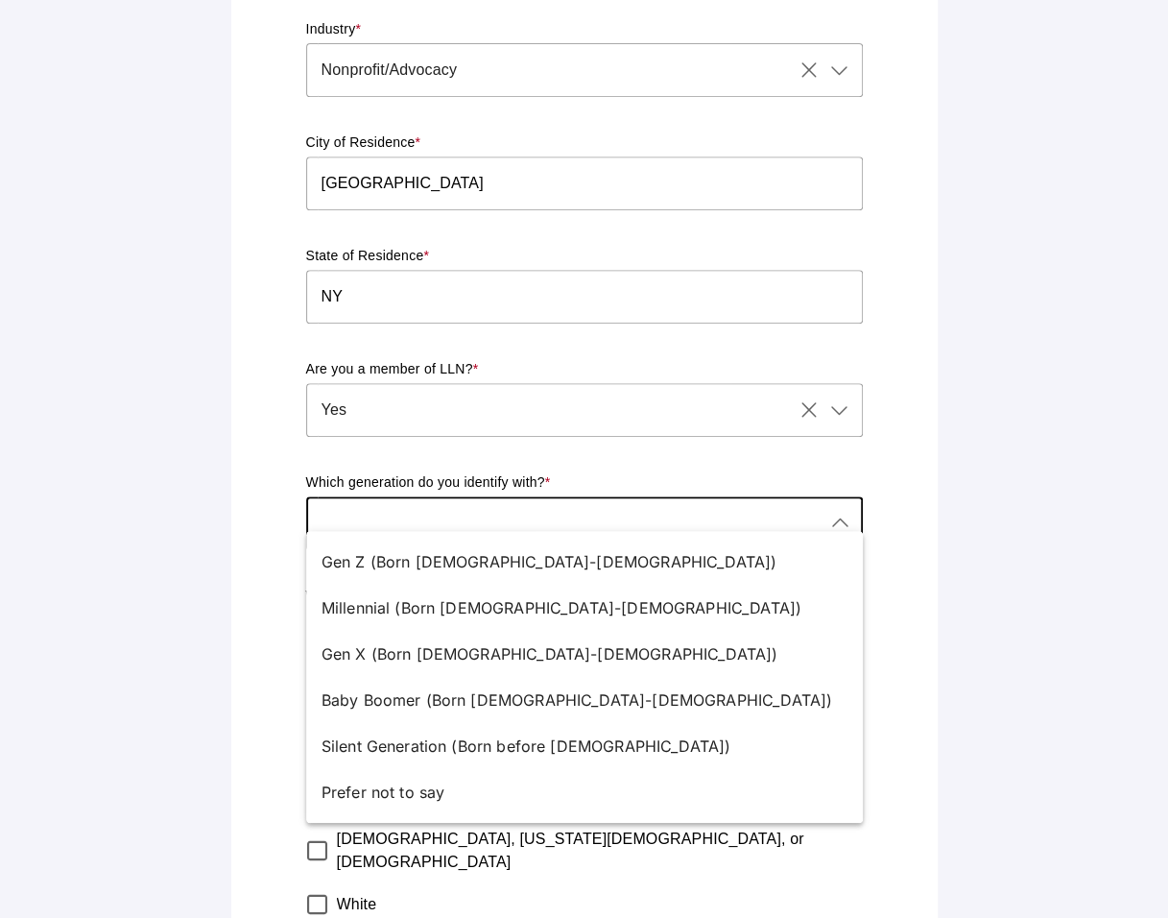
click at [574, 507] on div at bounding box center [565, 523] width 518 height 54
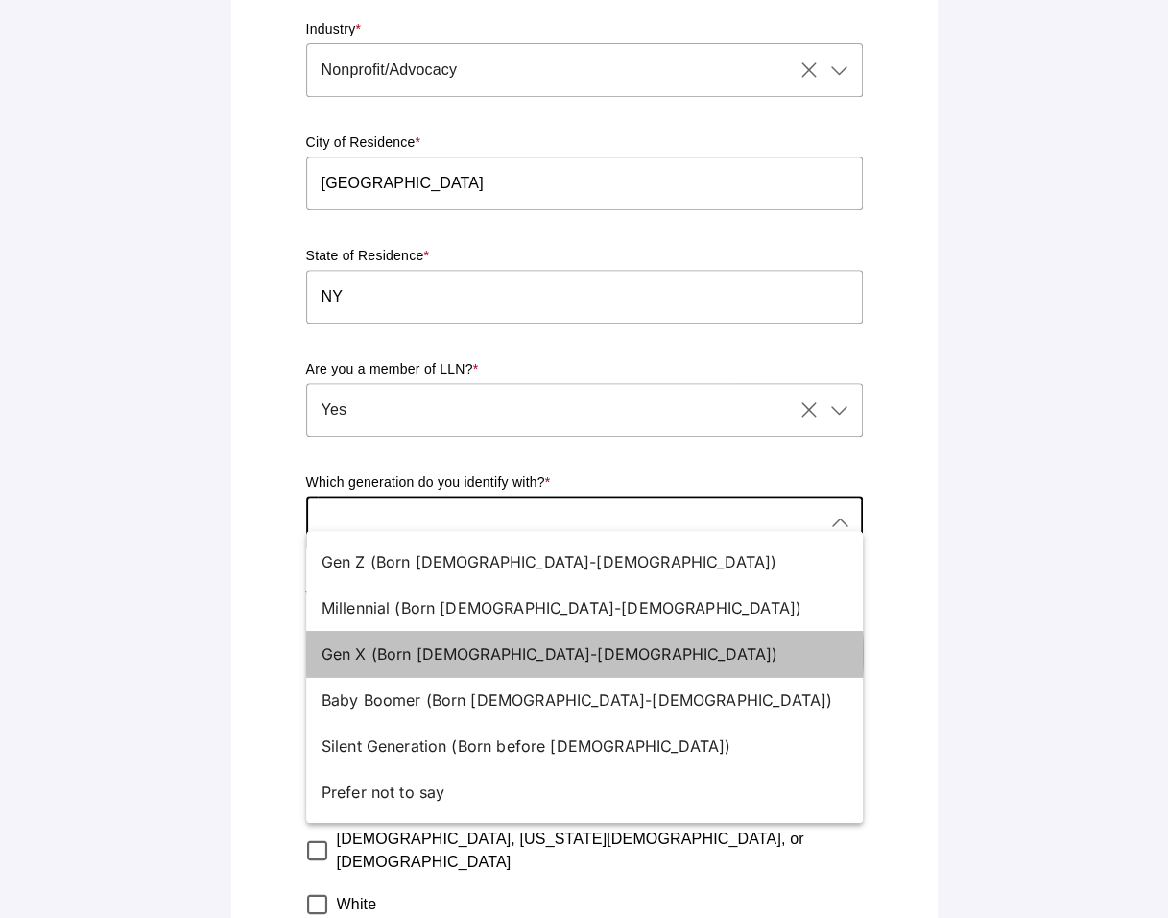
click at [587, 654] on div "Gen X (Born 1965-1980)" at bounding box center [577, 653] width 511 height 23
type input "Gen X (Born 1965-1980)"
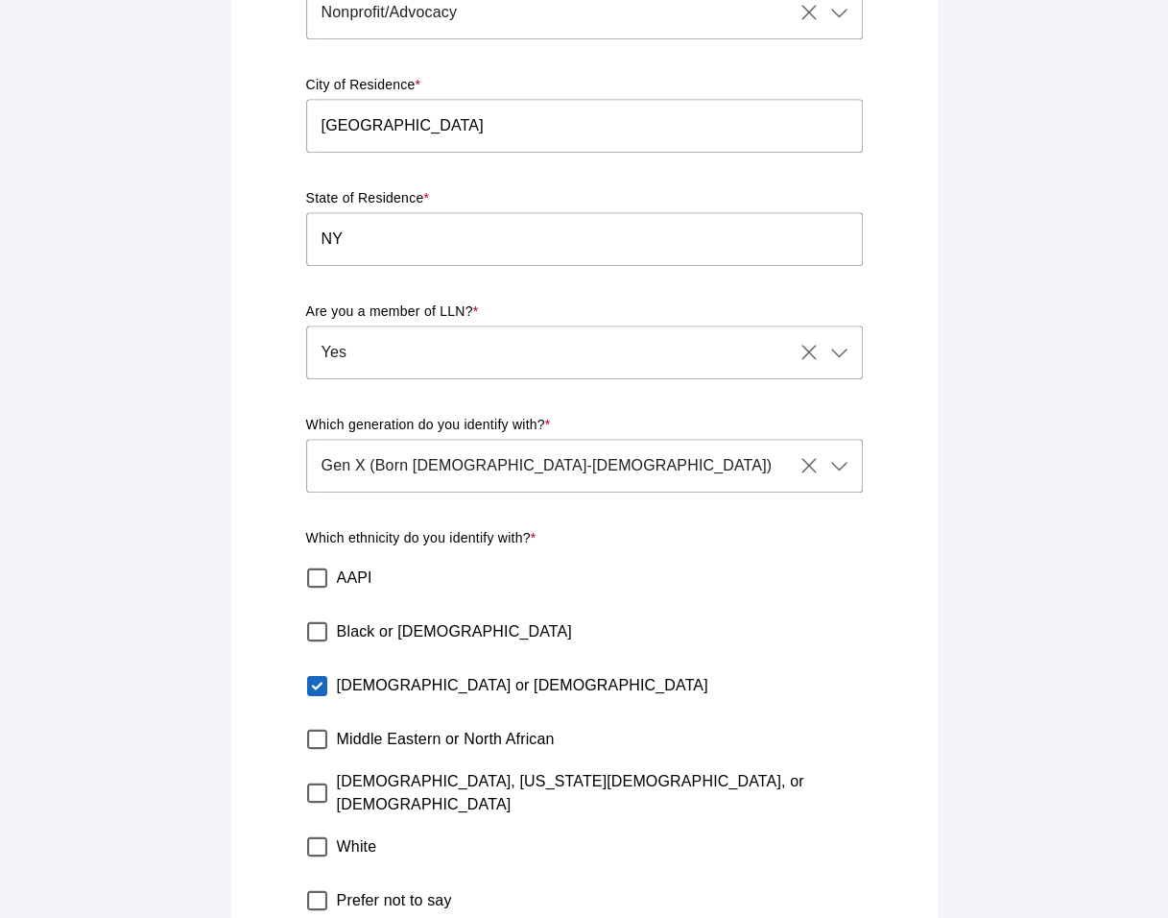
scroll to position [533, 0]
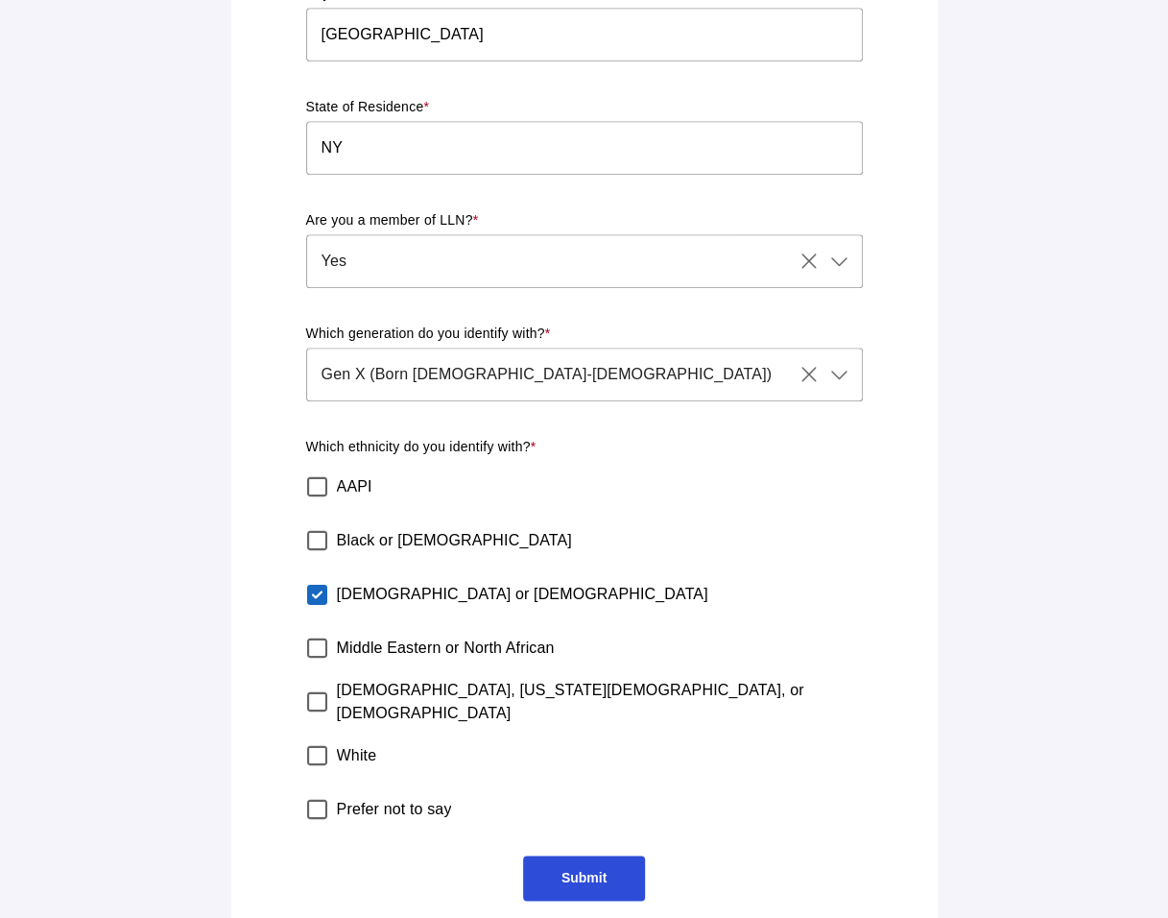
click at [584, 870] on span "Submit" at bounding box center [583, 877] width 45 height 15
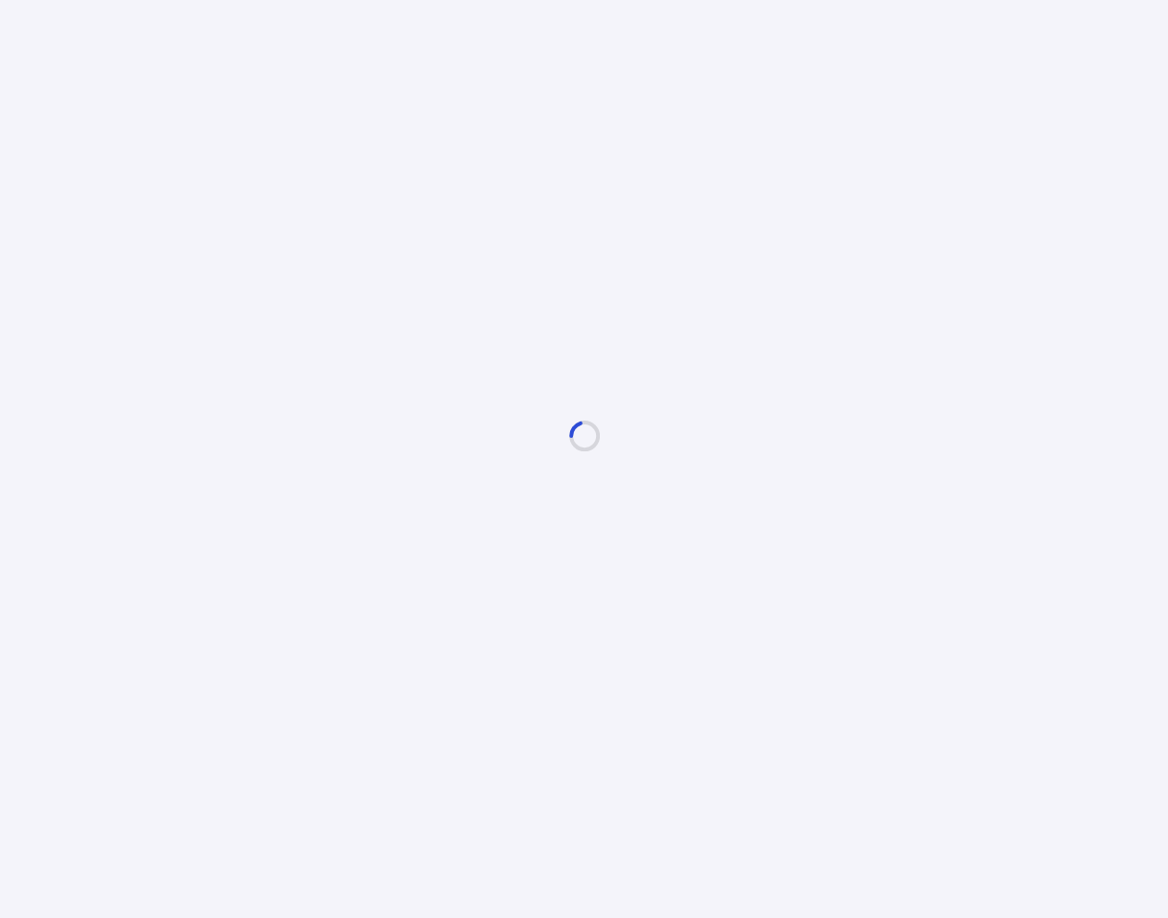
scroll to position [0, 0]
